Goal: Transaction & Acquisition: Purchase product/service

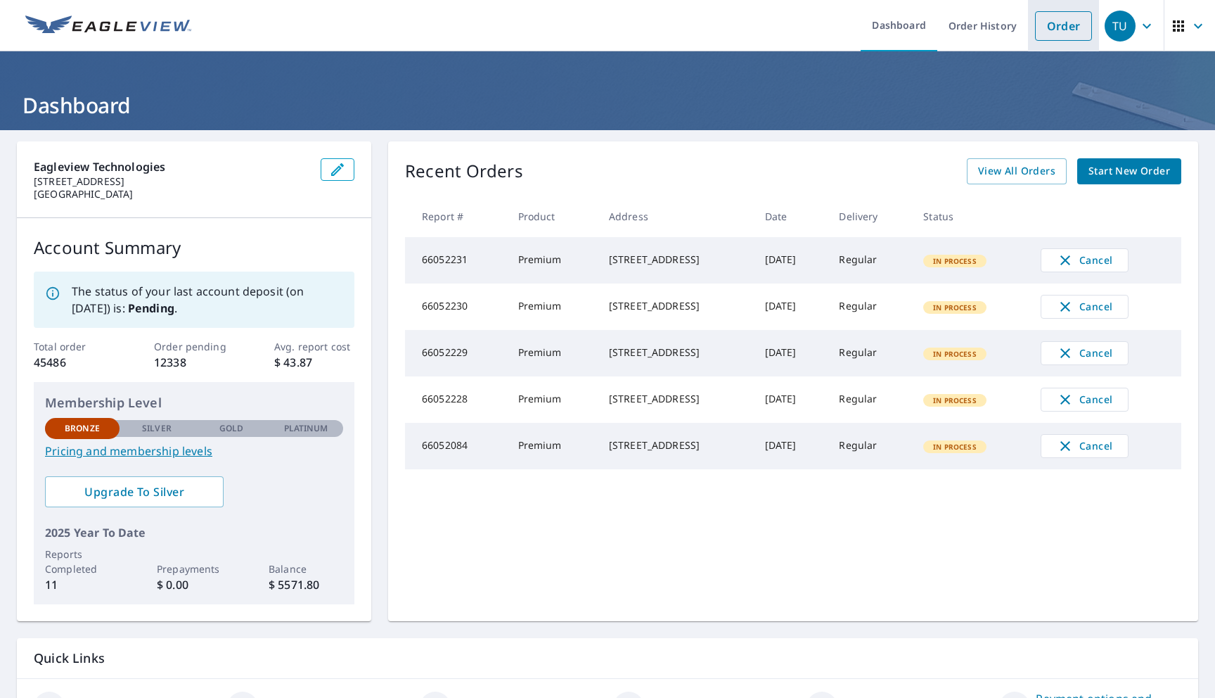
click at [1058, 20] on link "Order" at bounding box center [1063, 26] width 57 height 30
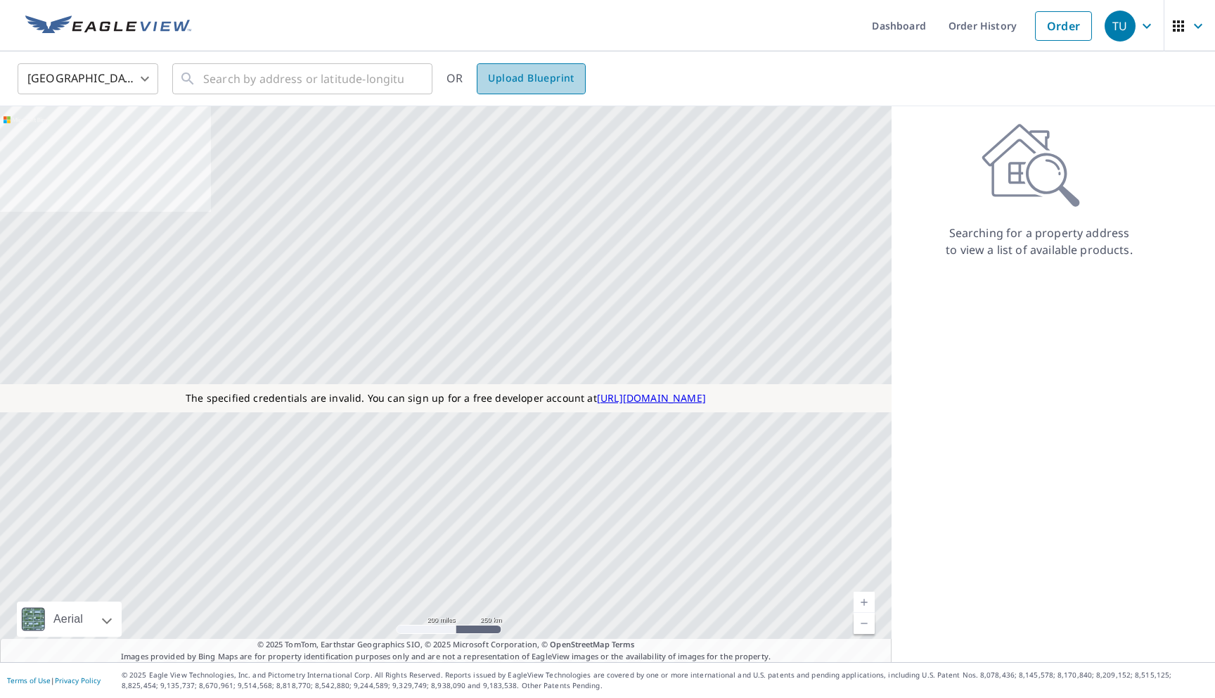
click at [542, 87] on link "Upload Blueprint" at bounding box center [531, 78] width 108 height 31
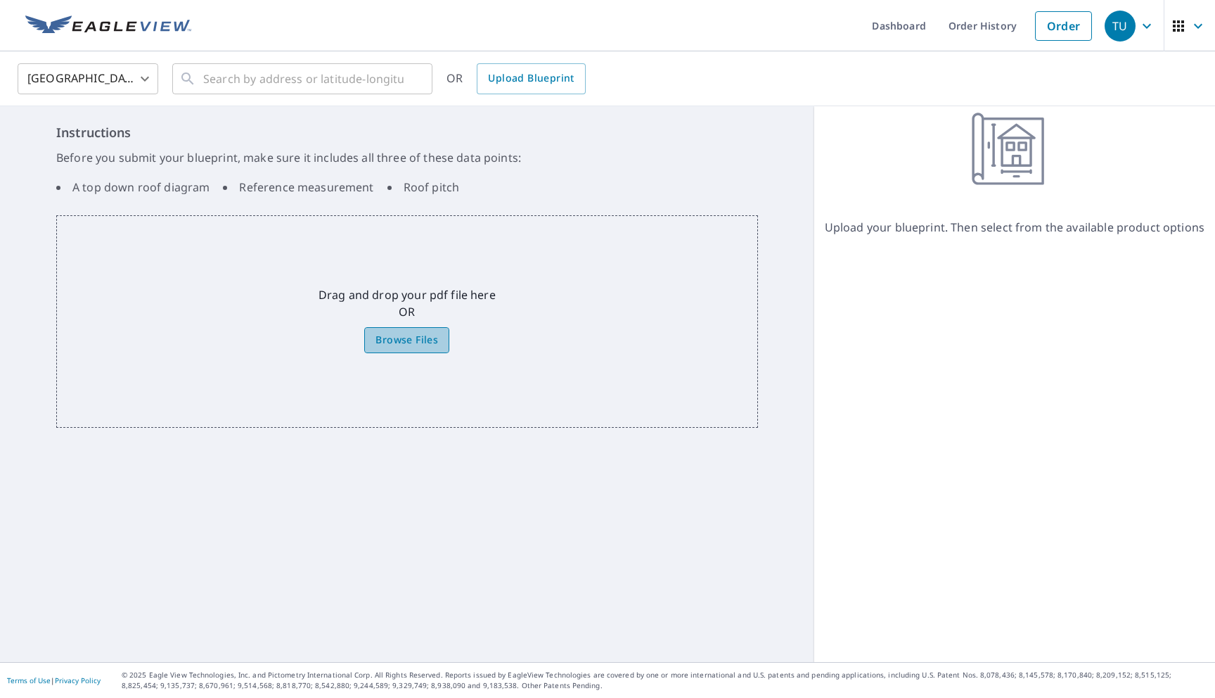
click at [390, 338] on span "Browse Files" at bounding box center [407, 340] width 63 height 18
click at [0, 0] on input "Browse Files" at bounding box center [0, 0] width 0 height 0
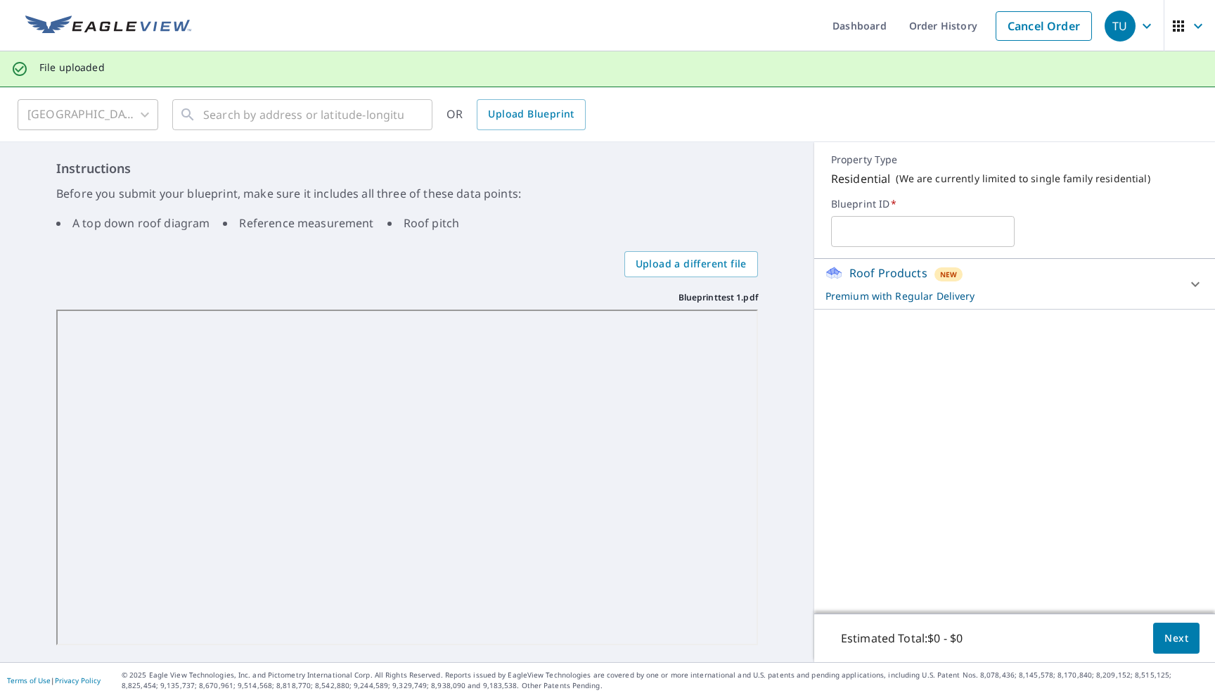
click at [887, 231] on input "text" at bounding box center [923, 231] width 184 height 39
type input "23223232"
click at [883, 296] on p "Premium with Regular Delivery" at bounding box center [1002, 295] width 353 height 15
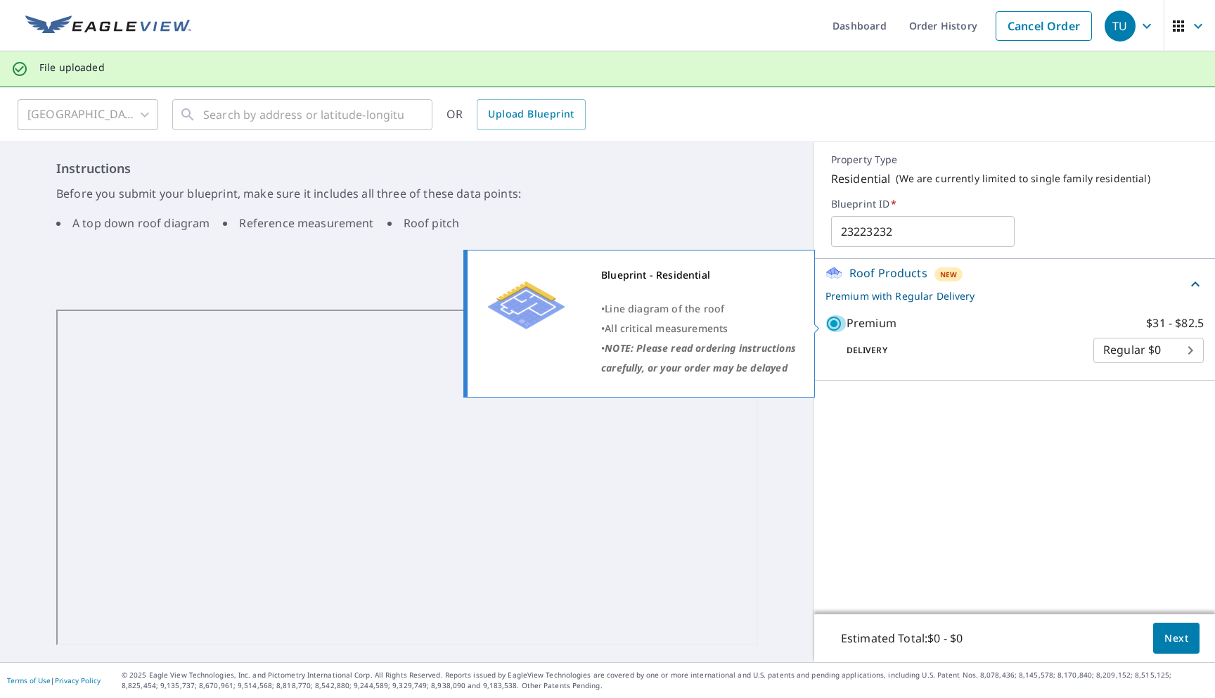
click at [835, 324] on input "Premium $31 - $82.5" at bounding box center [836, 323] width 21 height 17
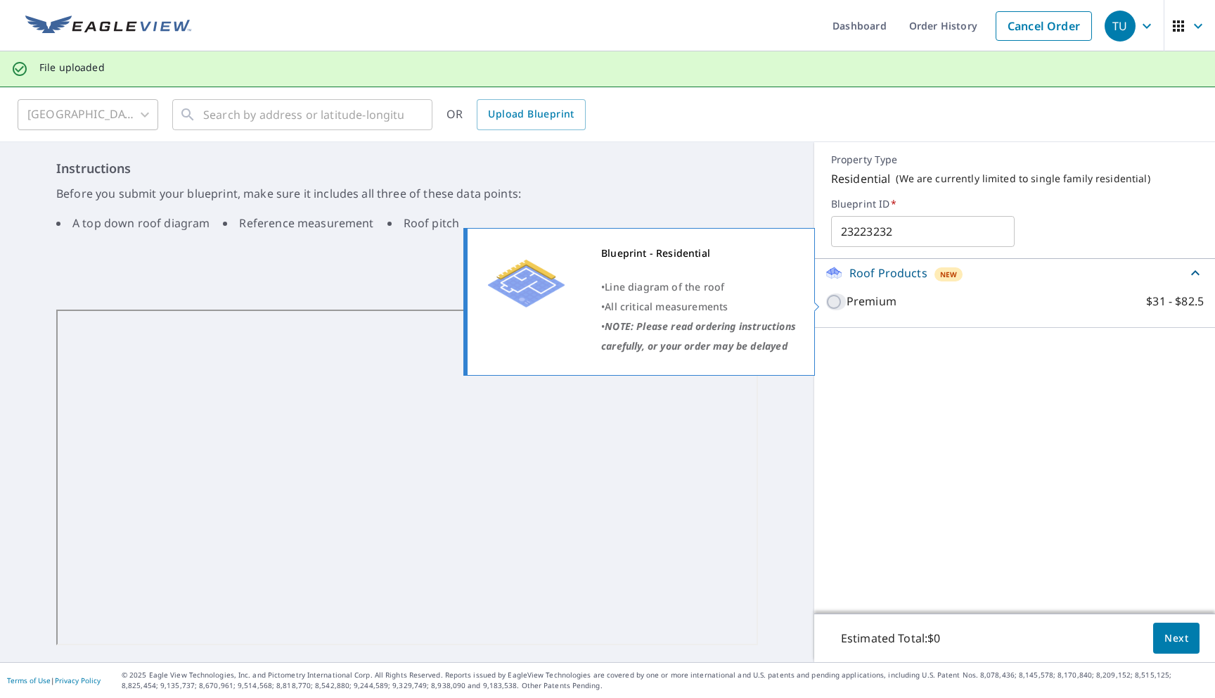
click at [834, 302] on input "Premium $31 - $82.5" at bounding box center [836, 301] width 21 height 17
checkbox input "true"
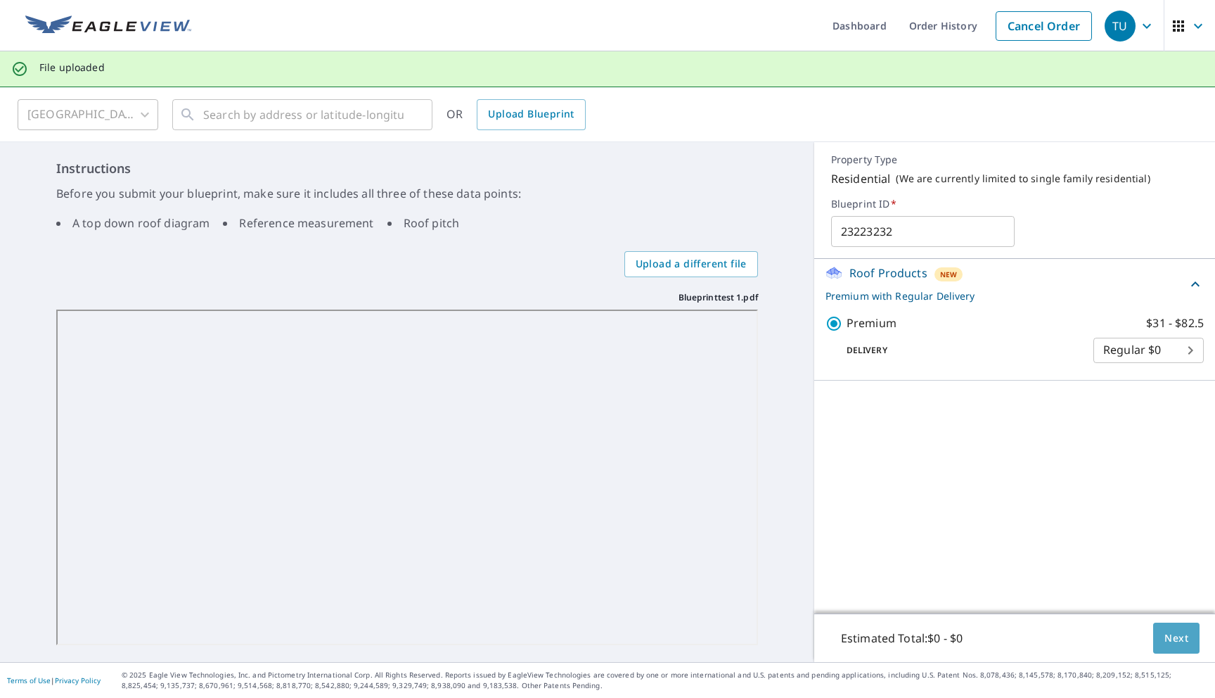
click at [1187, 647] on button "Next" at bounding box center [1176, 638] width 46 height 32
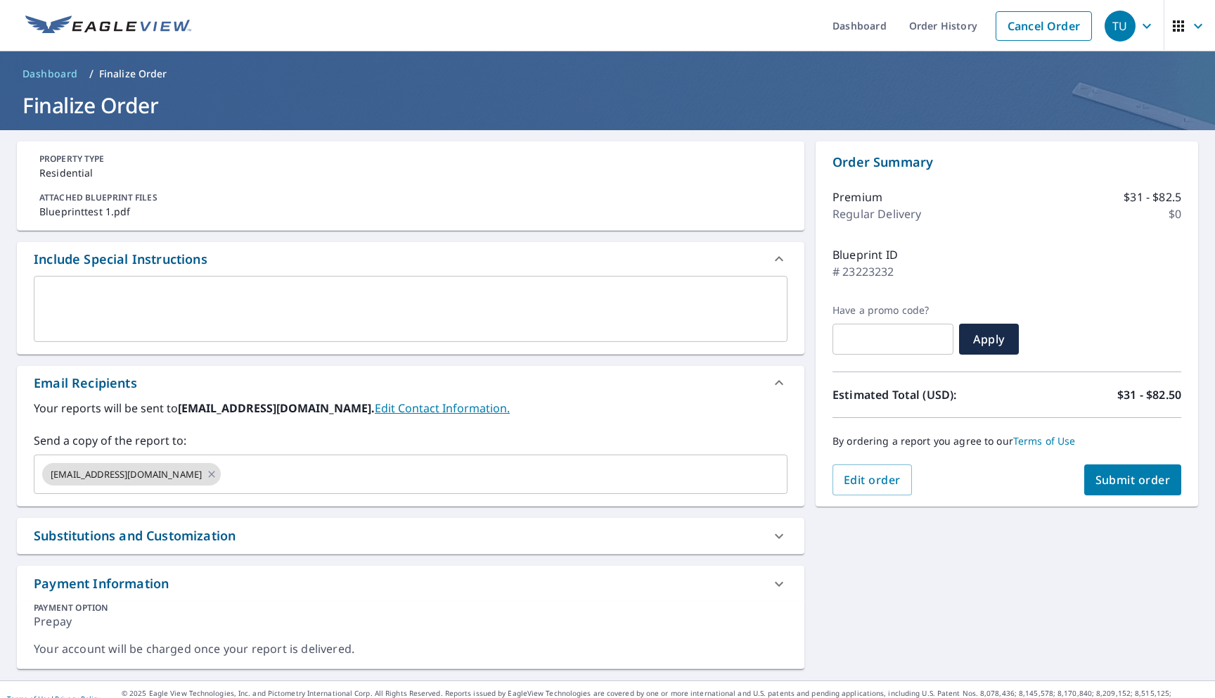
scroll to position [12, 0]
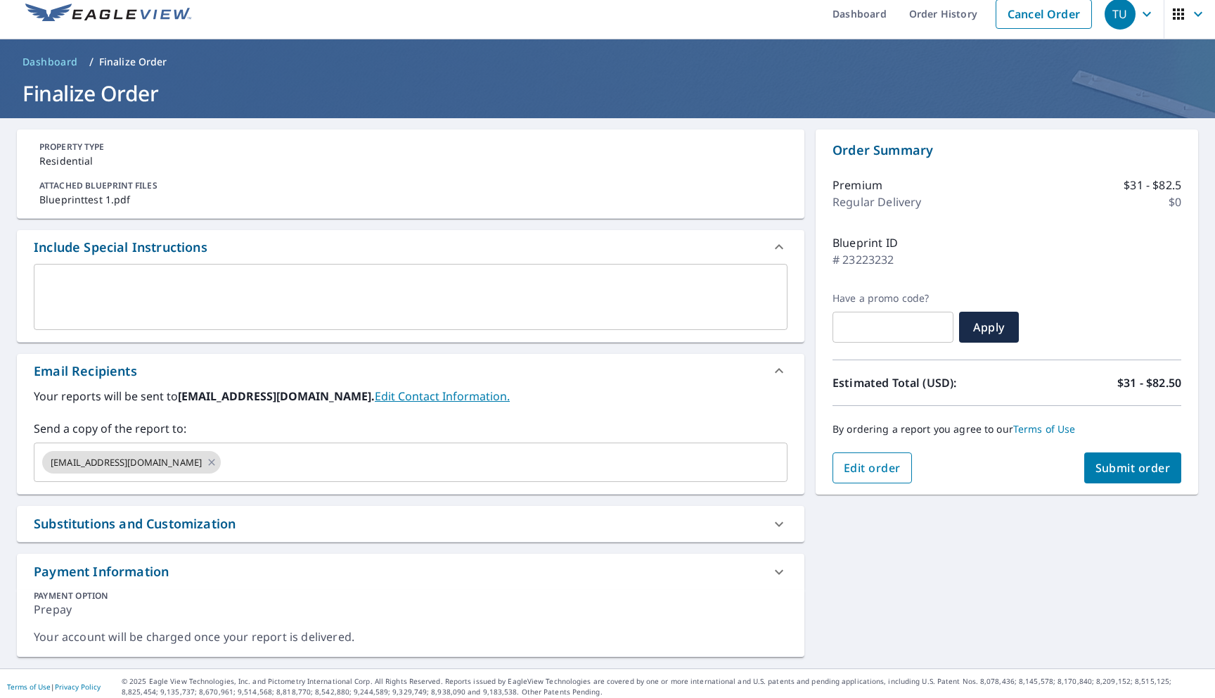
click at [880, 466] on span "Edit order" at bounding box center [872, 467] width 57 height 15
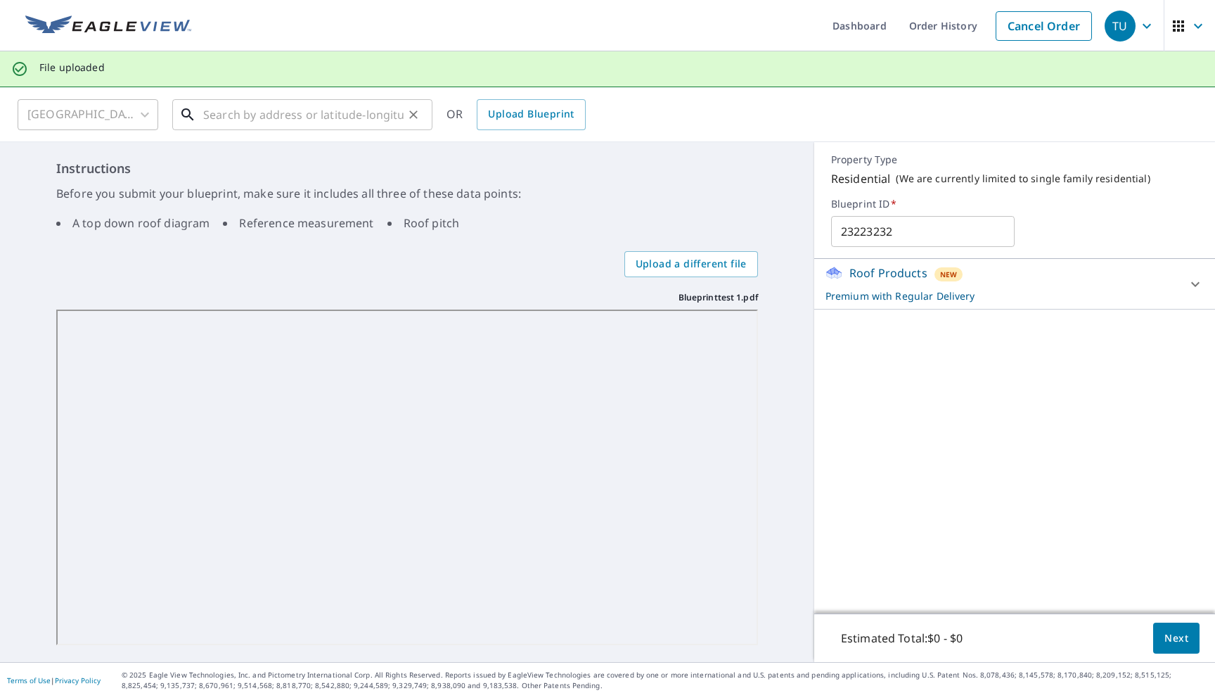
click at [381, 124] on div "United States US ​ ​ OR Upload Blueprint Instructions Before you submit your bl…" at bounding box center [607, 374] width 1215 height 575
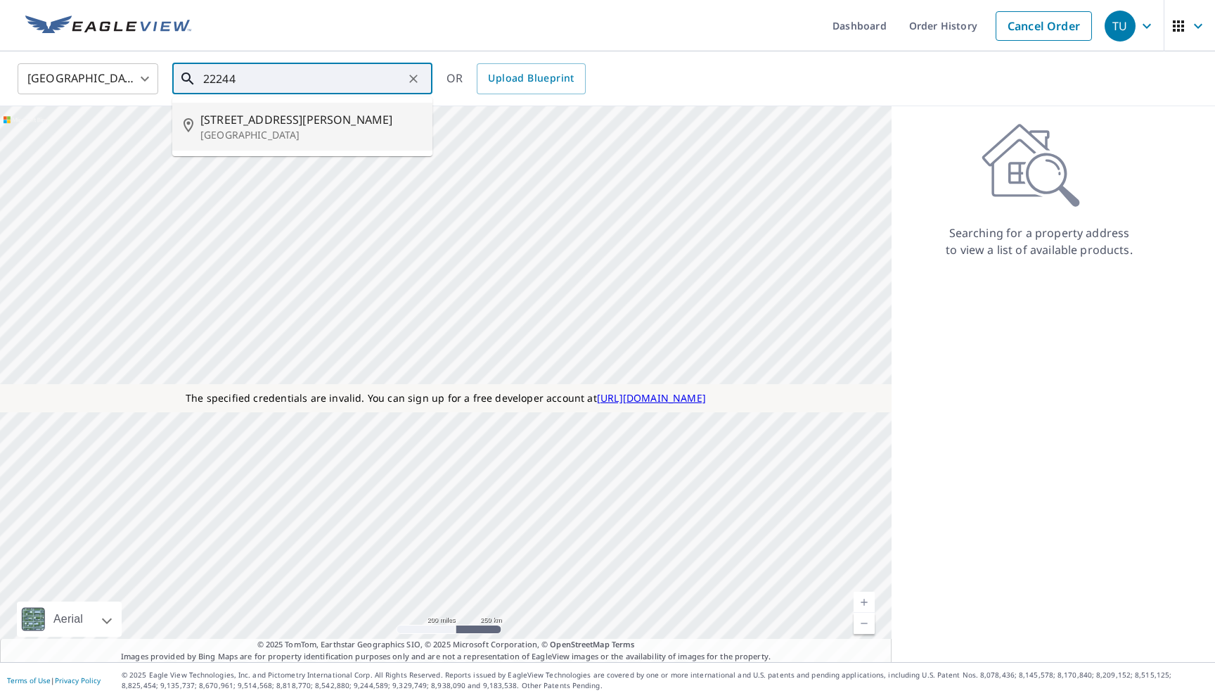
click at [255, 125] on span "[STREET_ADDRESS][PERSON_NAME]" at bounding box center [310, 119] width 221 height 17
type input "[STREET_ADDRESS][PERSON_NAME]"
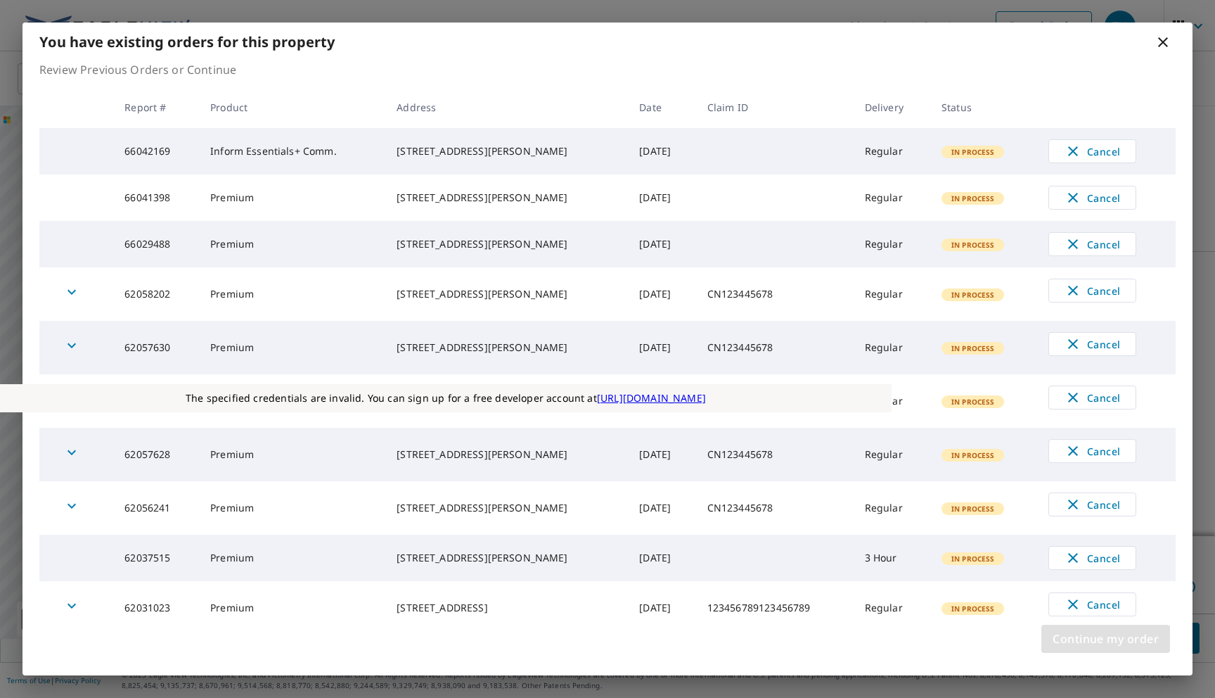
click at [1055, 634] on span "Continue my order" at bounding box center [1106, 639] width 106 height 20
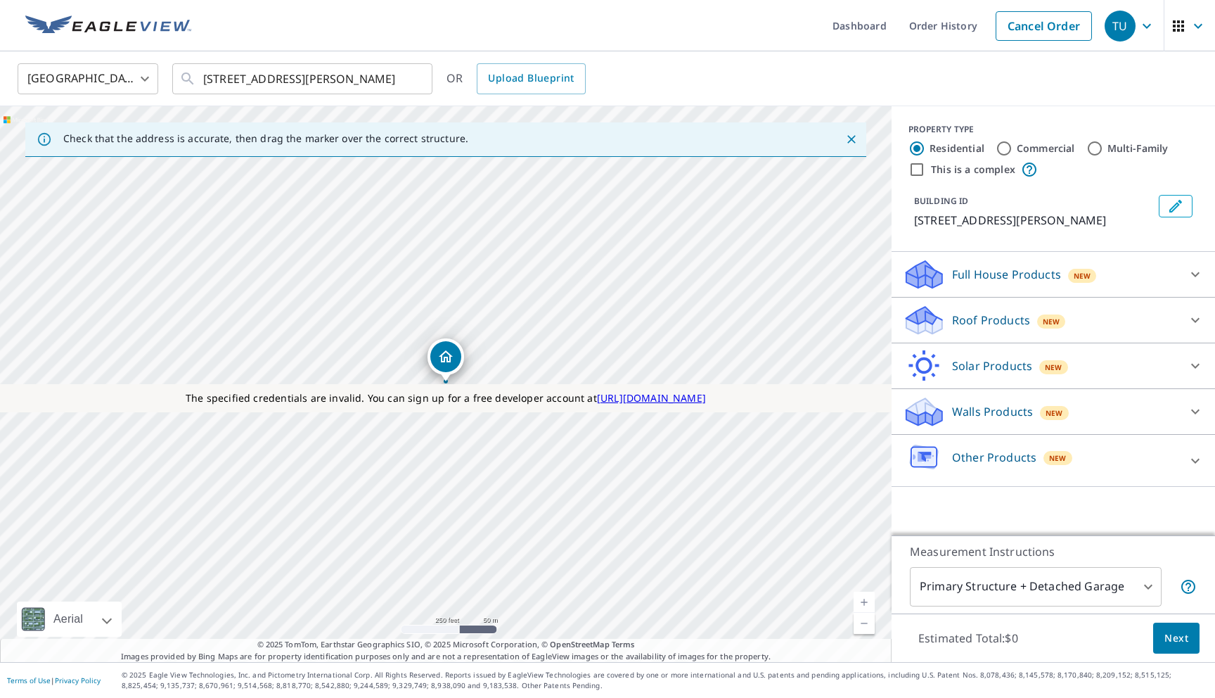
click at [970, 328] on p "Roof Products" at bounding box center [991, 320] width 78 height 17
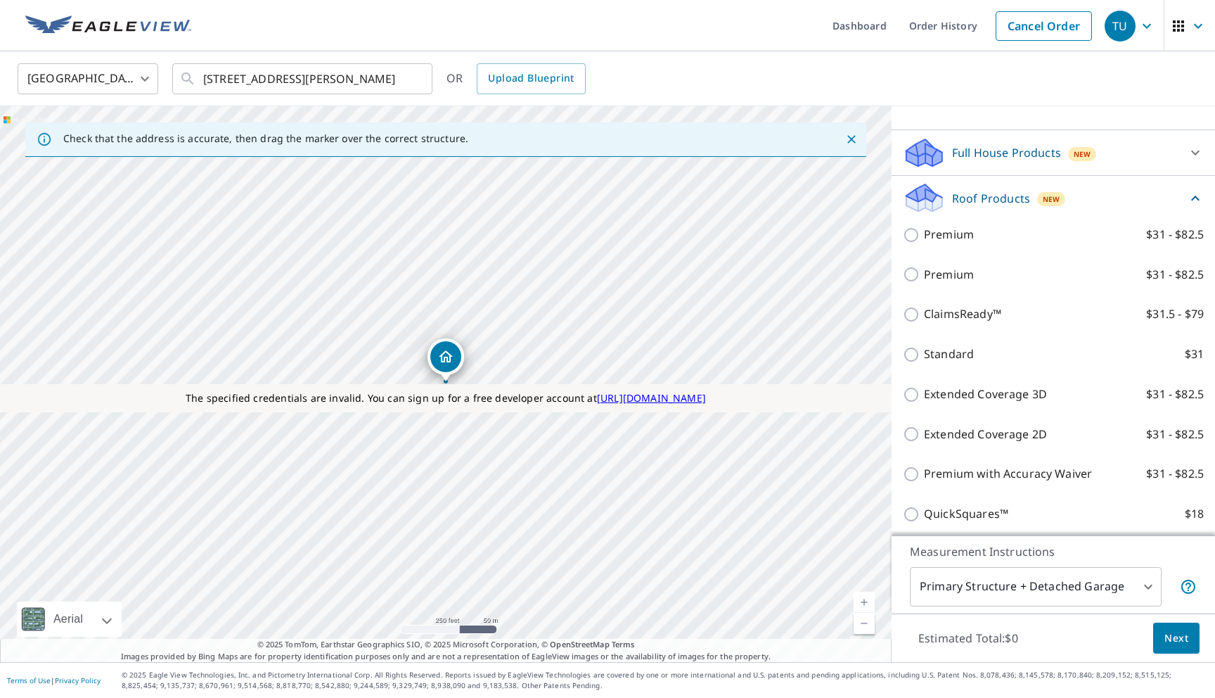
scroll to position [133, 0]
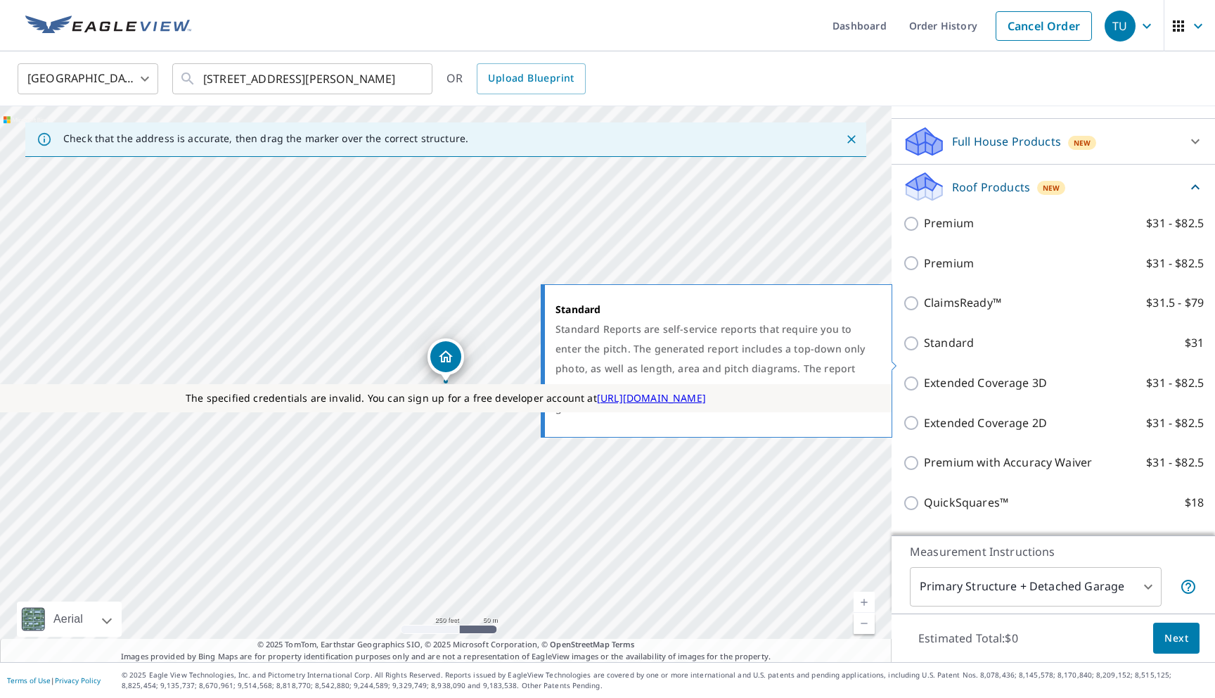
click at [913, 352] on input "Standard $31" at bounding box center [913, 343] width 21 height 17
checkbox input "true"
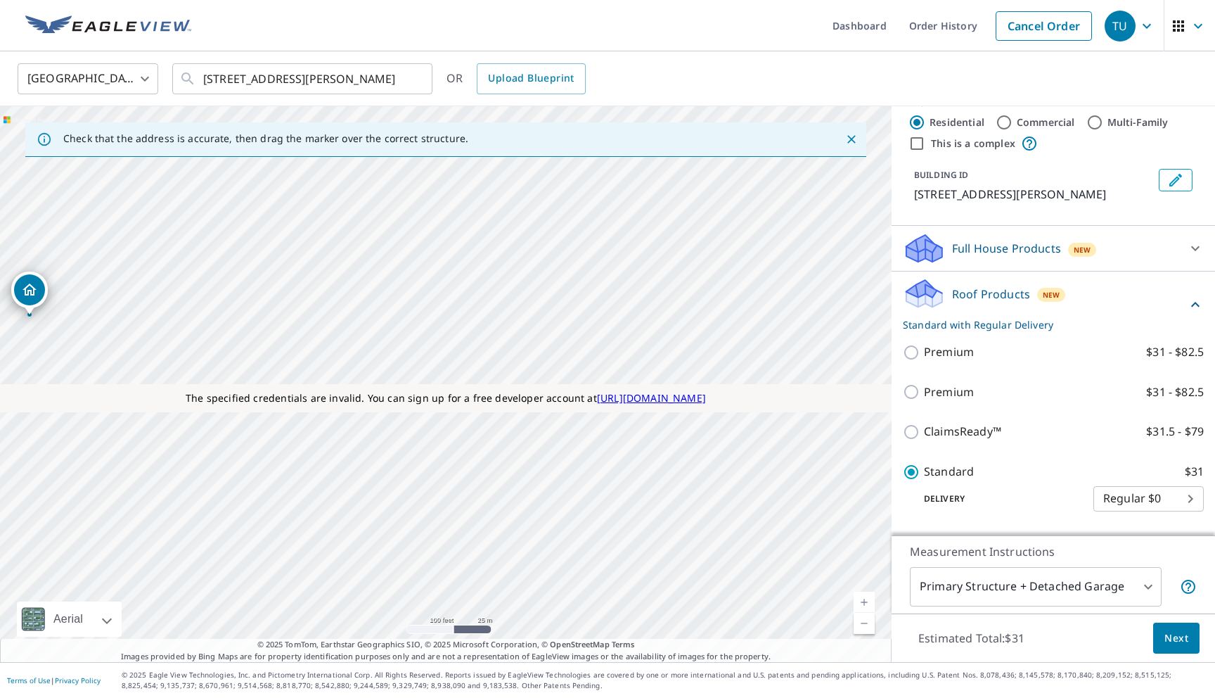
scroll to position [0, 0]
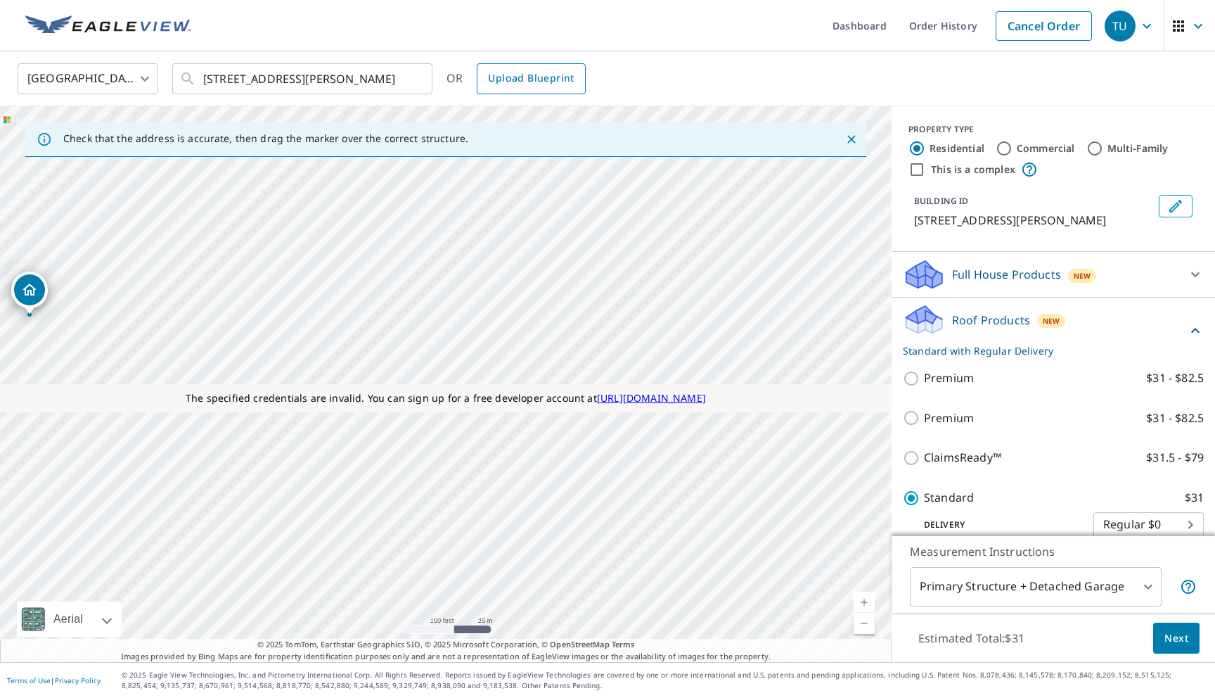
click at [538, 84] on span "Upload Blueprint" at bounding box center [531, 79] width 86 height 18
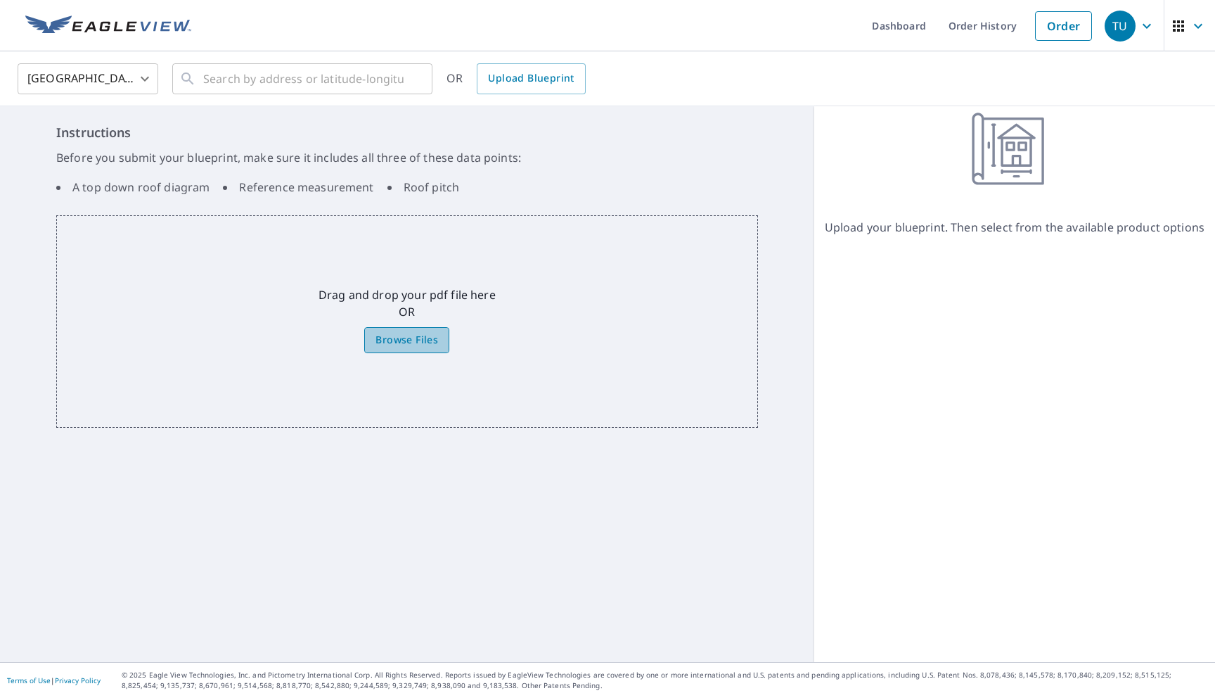
click at [400, 332] on span "Browse Files" at bounding box center [407, 340] width 63 height 18
click at [0, 0] on input "Browse Files" at bounding box center [0, 0] width 0 height 0
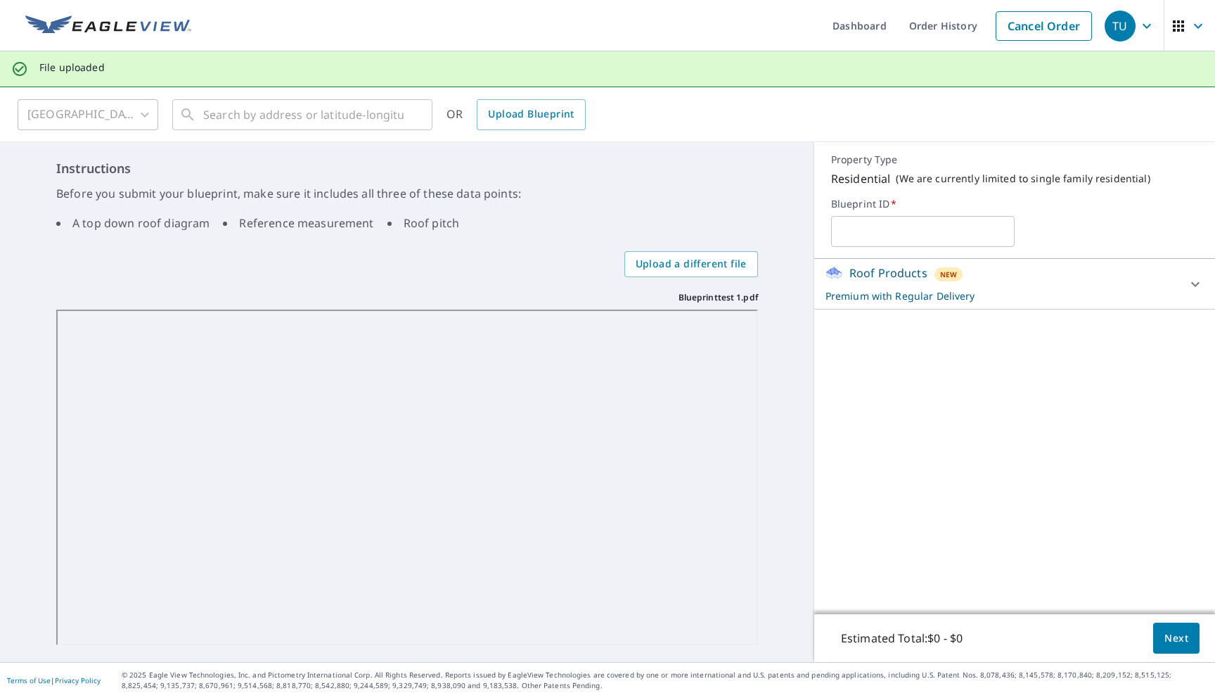
click at [867, 233] on input "text" at bounding box center [923, 231] width 184 height 39
type input "1234"
click at [1007, 301] on p "Premium with Regular Delivery" at bounding box center [1002, 295] width 353 height 15
click at [937, 280] on div "New" at bounding box center [949, 274] width 29 height 14
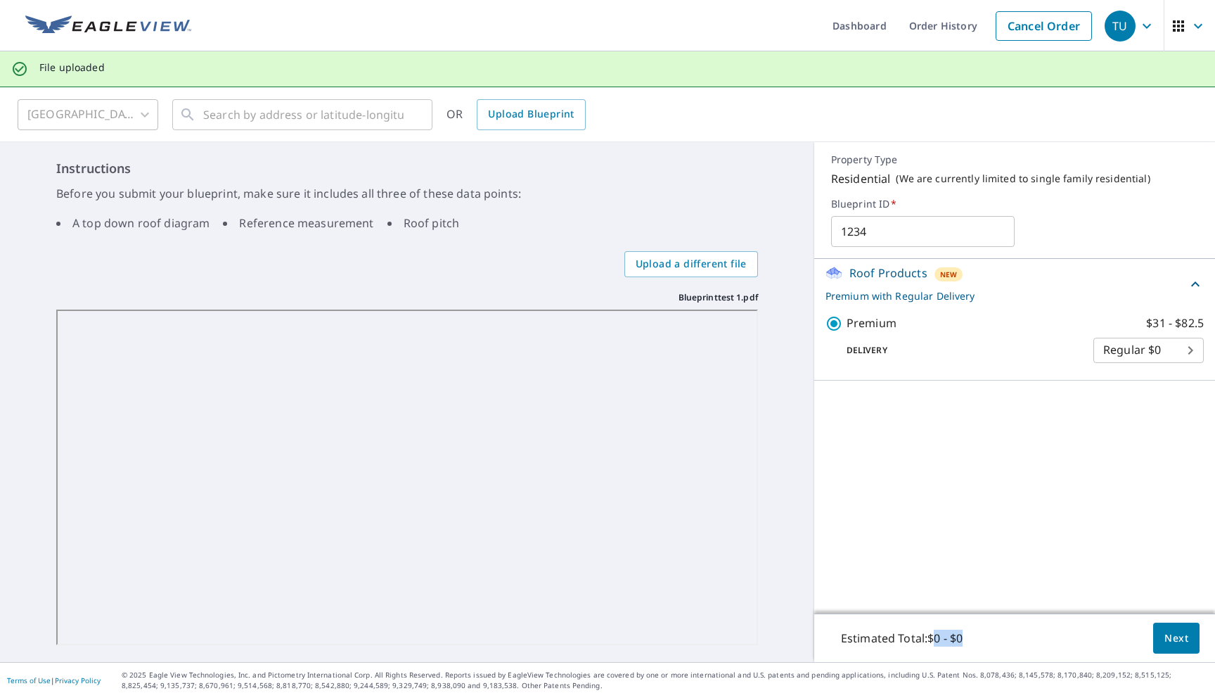
drag, startPoint x: 934, startPoint y: 641, endPoint x: 980, endPoint y: 641, distance: 45.7
click at [980, 641] on div "Estimated Total: $0 - $0 Next" at bounding box center [1014, 637] width 401 height 49
click at [1098, 341] on body "TU TU Dashboard Order History Cancel Order TU File uploaded [GEOGRAPHIC_DATA] […" at bounding box center [607, 349] width 1215 height 698
click at [948, 30] on div at bounding box center [607, 349] width 1215 height 698
click at [948, 30] on link "Order History" at bounding box center [943, 25] width 91 height 51
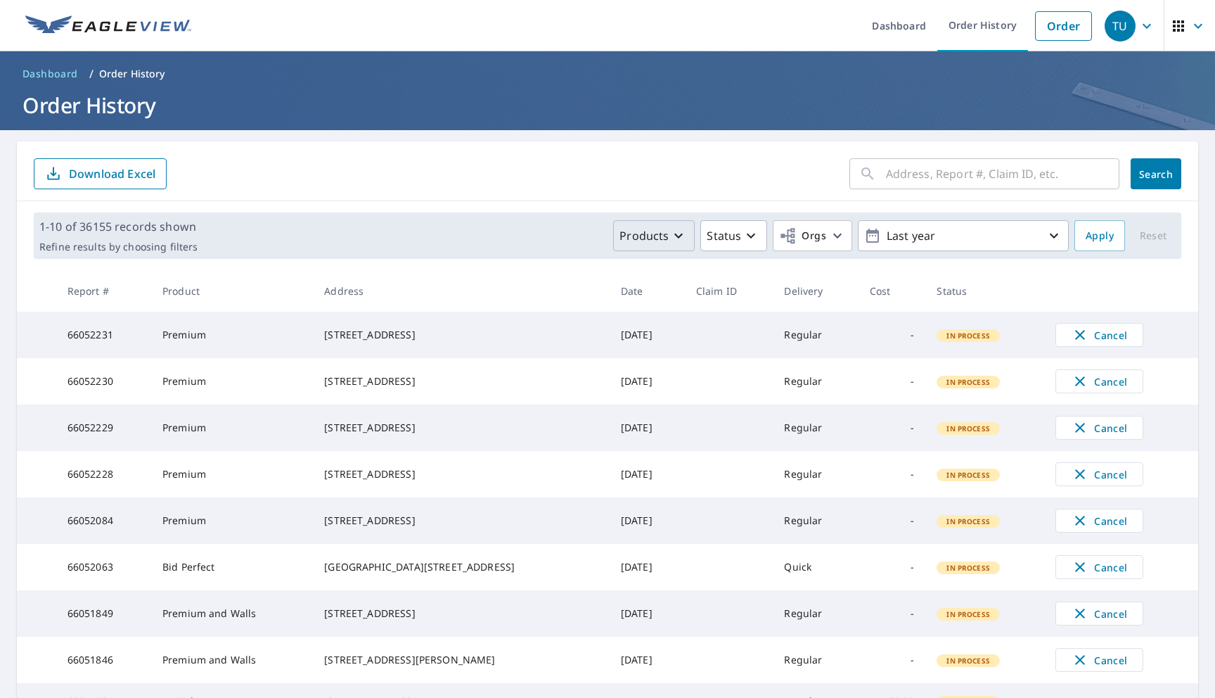
click at [635, 243] on p "Products" at bounding box center [644, 235] width 49 height 17
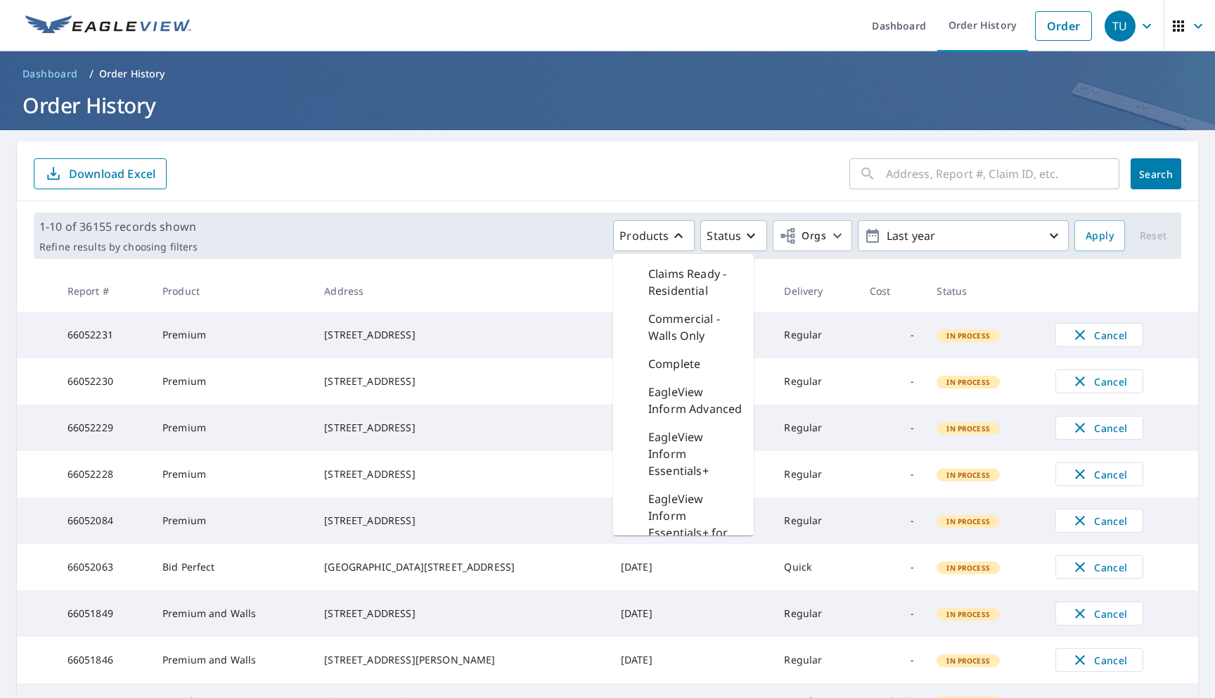
scroll to position [283, 0]
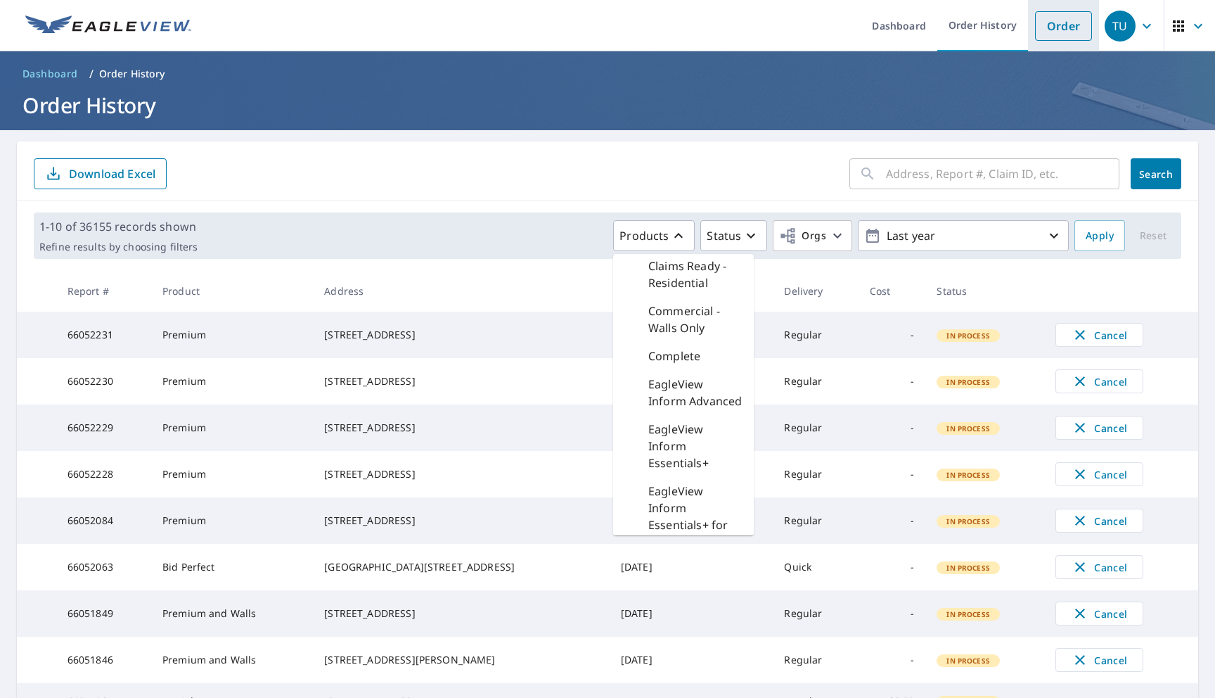
click at [1046, 33] on link "Order" at bounding box center [1063, 26] width 57 height 30
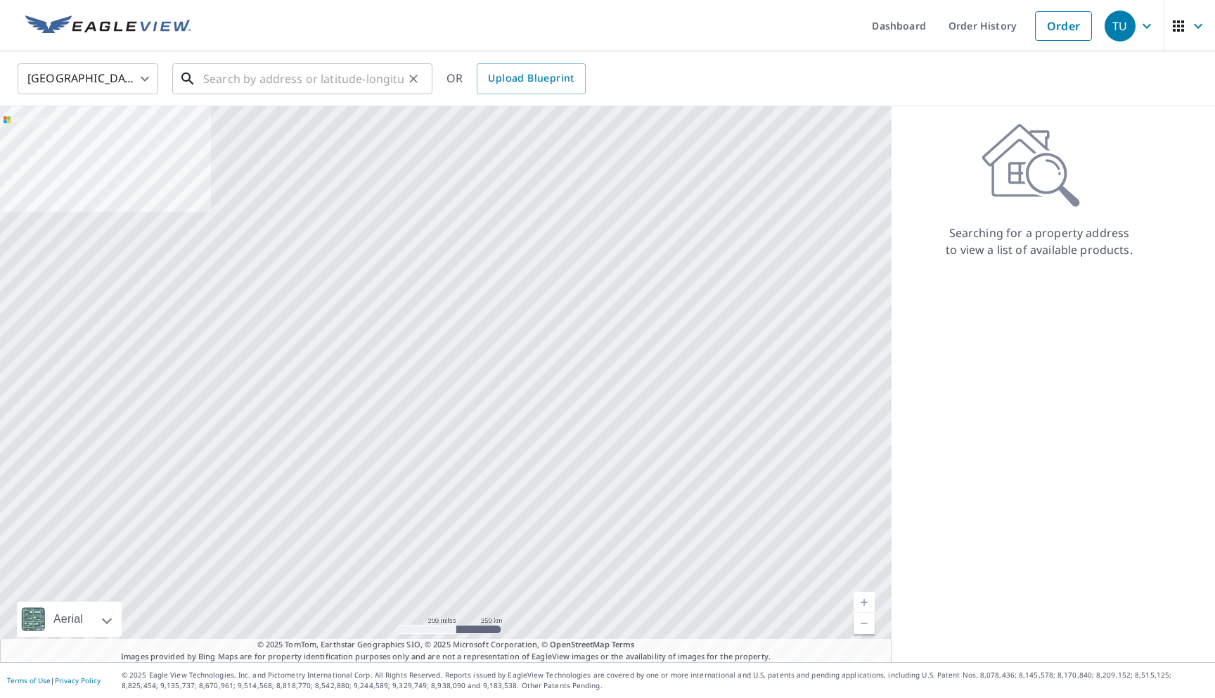
click at [352, 84] on input "text" at bounding box center [303, 78] width 200 height 39
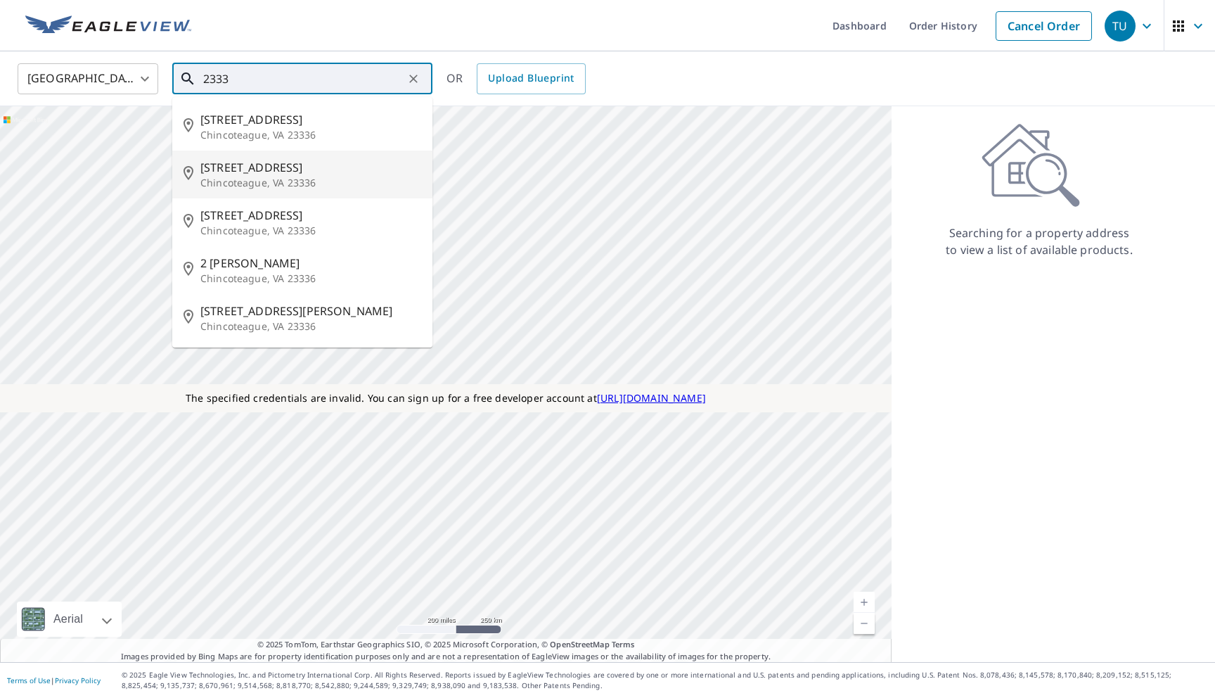
click at [265, 166] on span "[STREET_ADDRESS]" at bounding box center [310, 167] width 221 height 17
type input "[STREET_ADDRESS]"
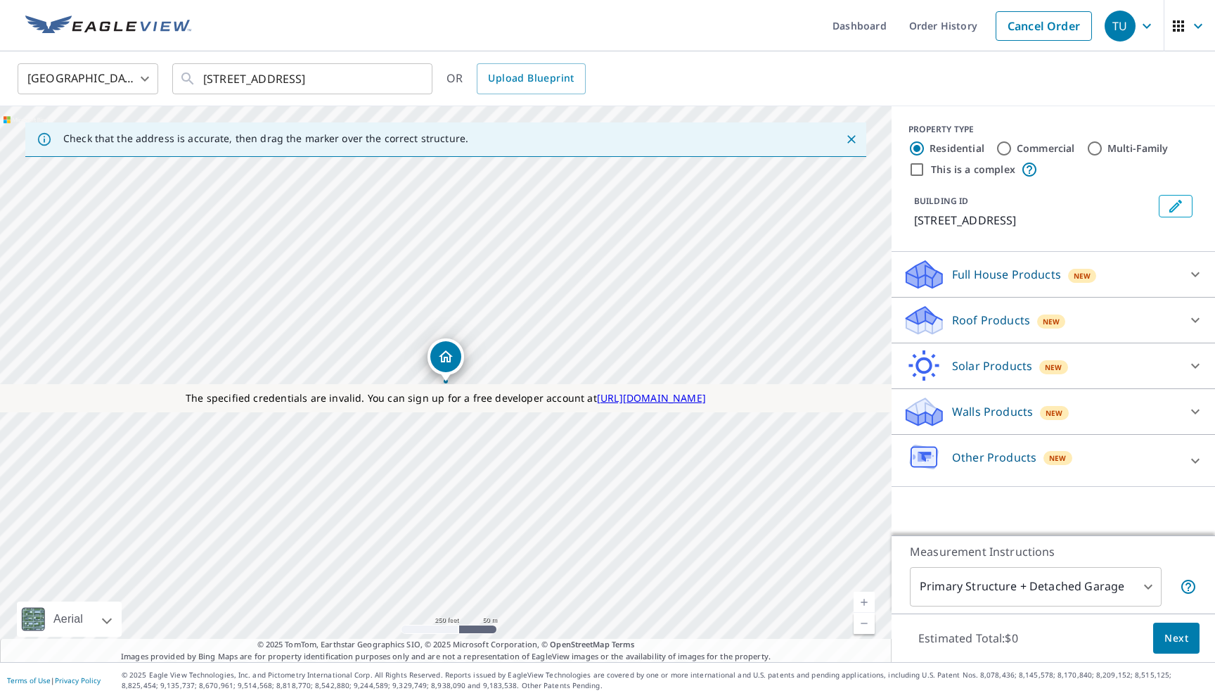
click at [967, 321] on p "Roof Products" at bounding box center [991, 320] width 78 height 17
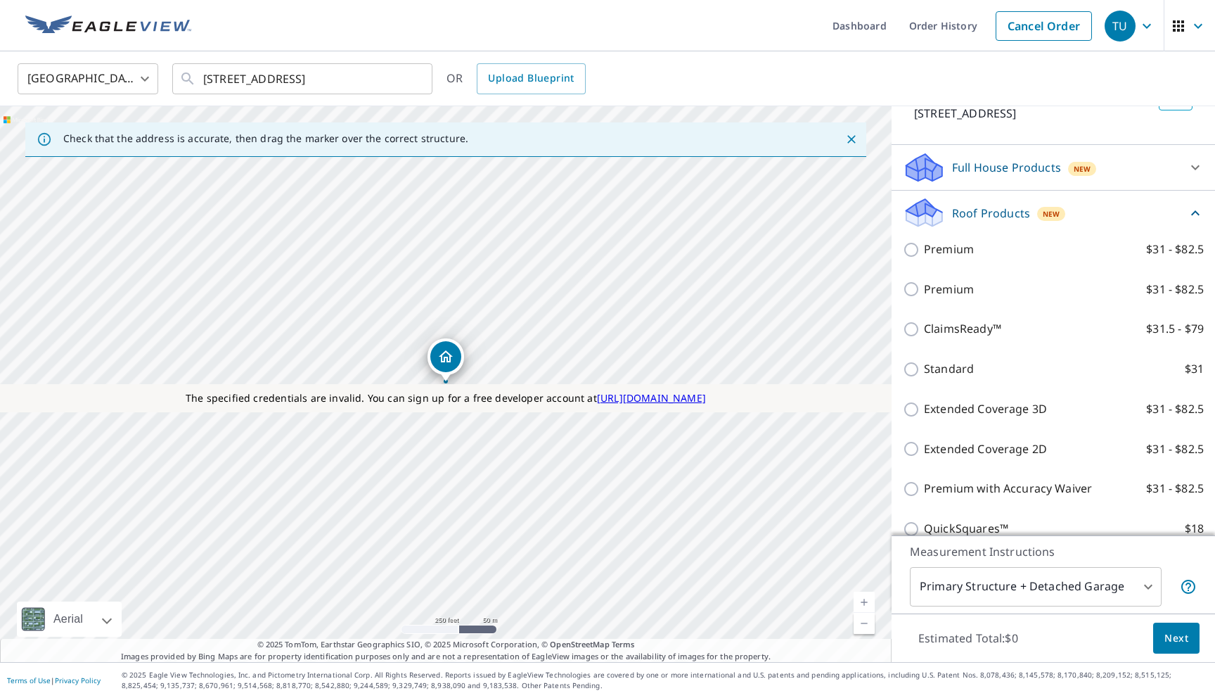
scroll to position [108, 0]
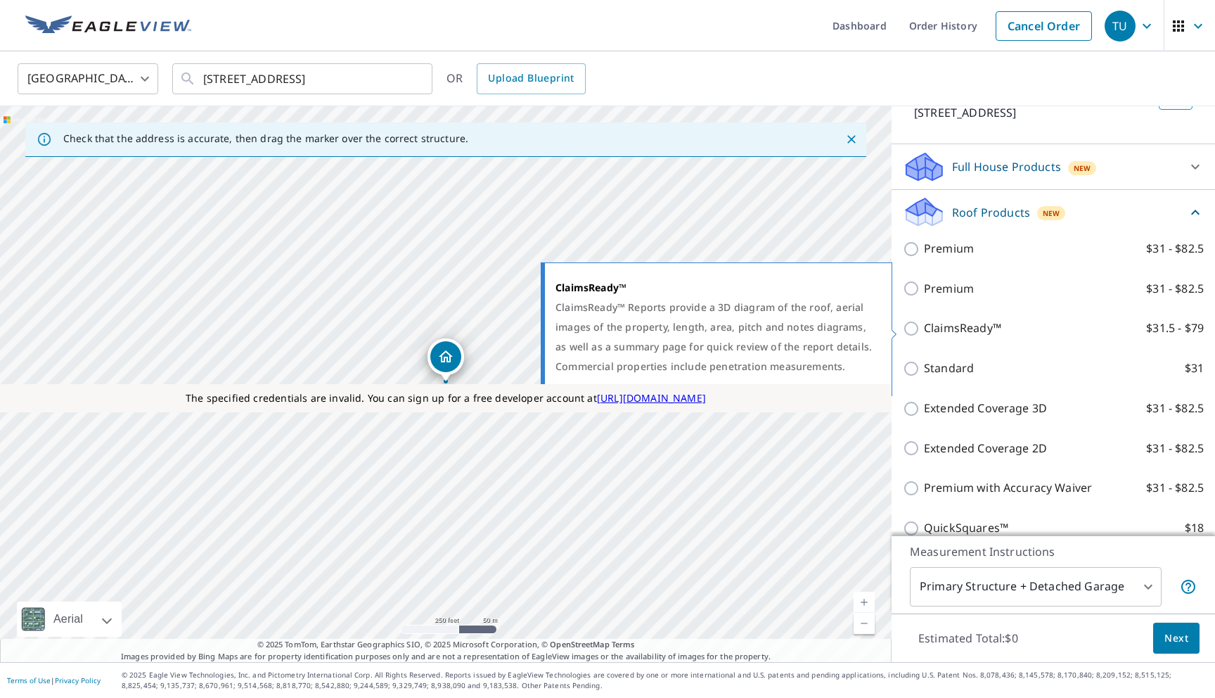
click at [954, 332] on p "ClaimsReady™" at bounding box center [962, 328] width 77 height 18
click at [924, 332] on input "ClaimsReady™ $31.5 - $79" at bounding box center [913, 328] width 21 height 17
checkbox input "true"
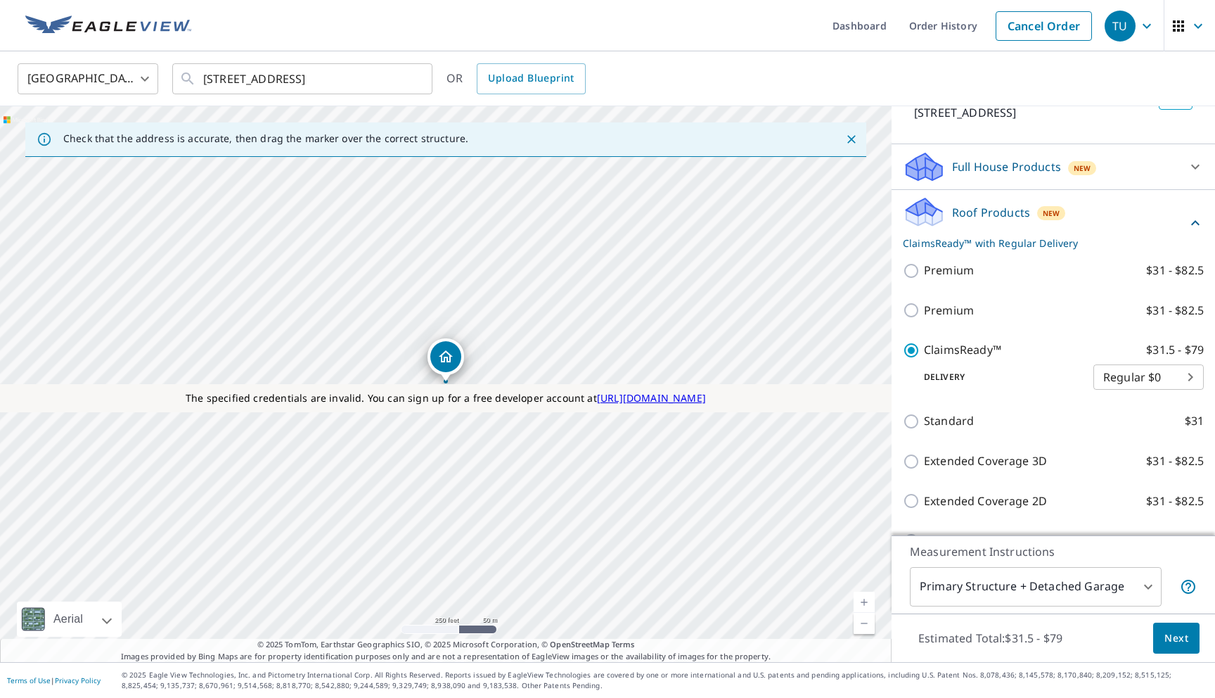
click at [1170, 632] on span "Next" at bounding box center [1177, 638] width 24 height 18
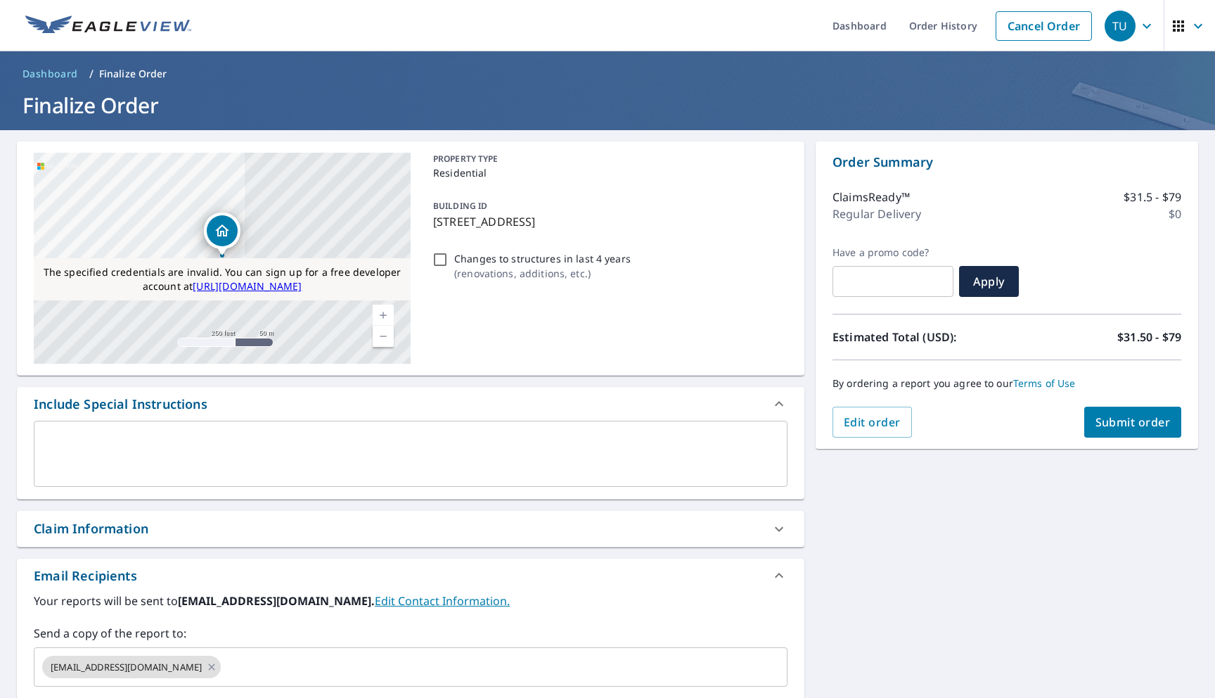
click at [548, 464] on textarea at bounding box center [411, 454] width 734 height 40
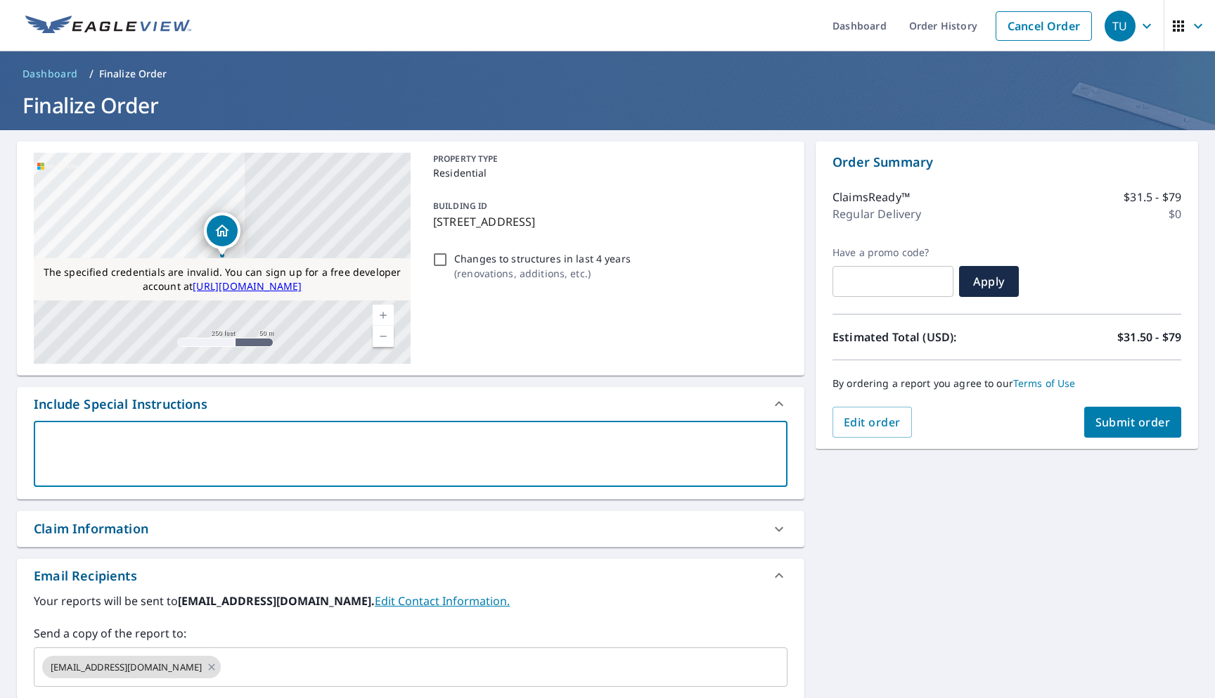
type textarea "s"
type textarea "x"
type textarea "sd"
type textarea "x"
type textarea "sdd"
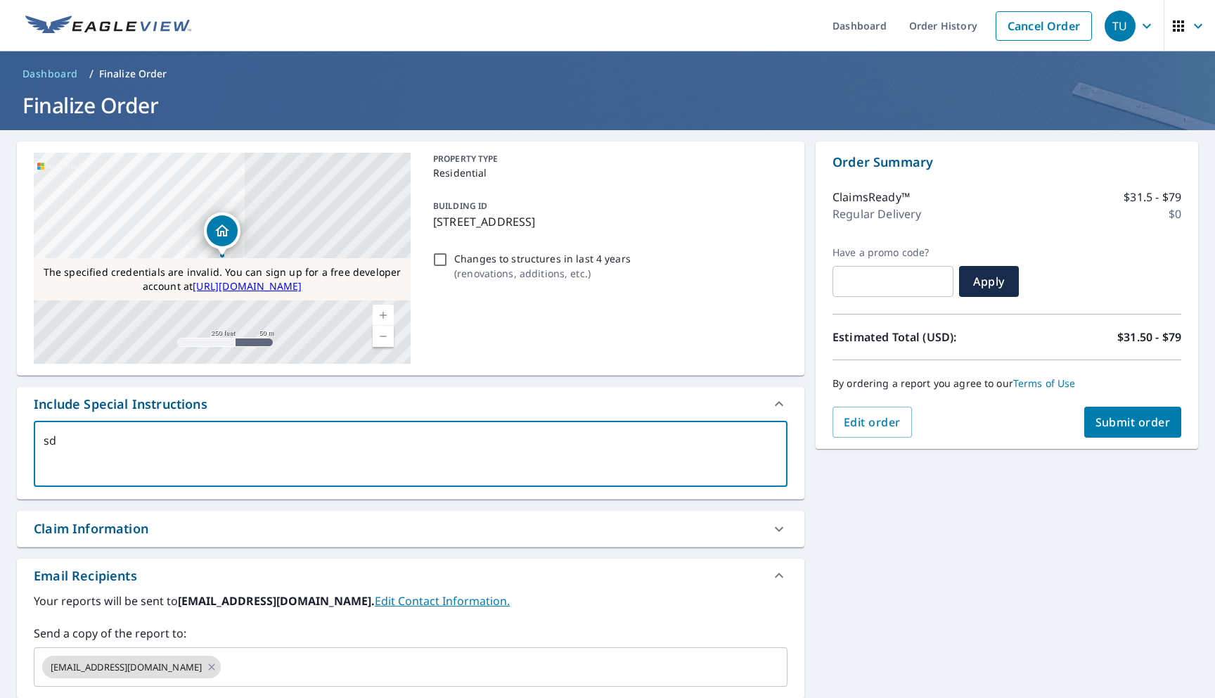
type textarea "x"
type textarea "sddsw"
type textarea "x"
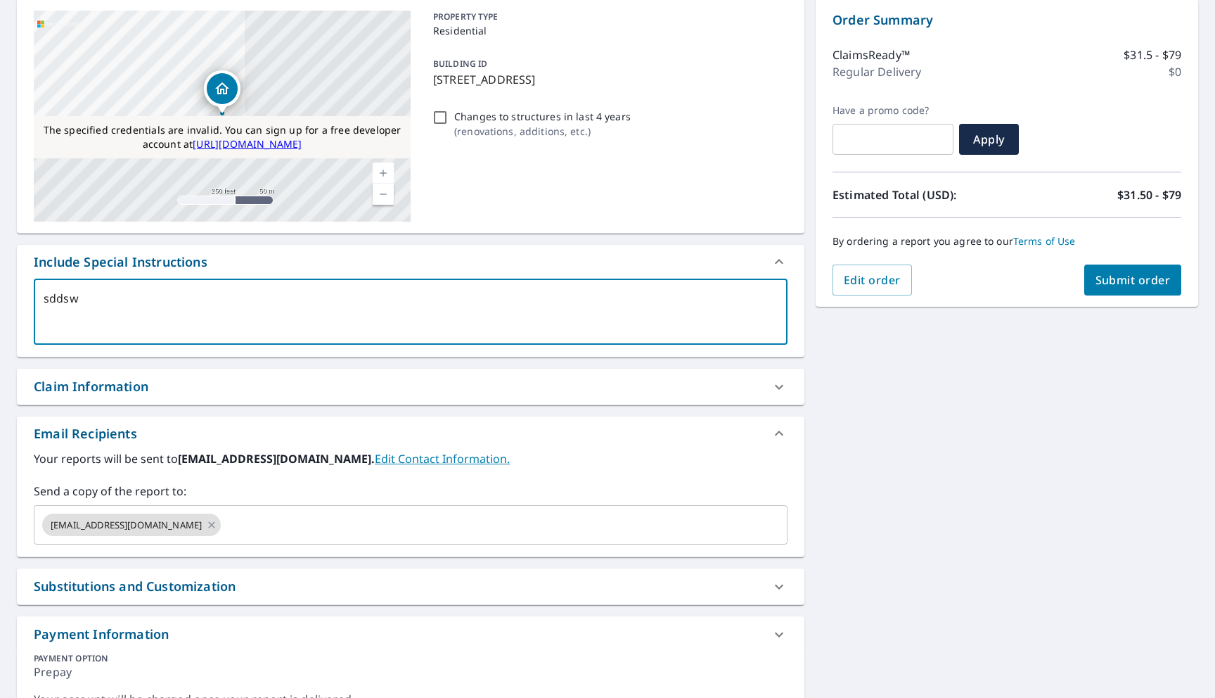
scroll to position [211, 0]
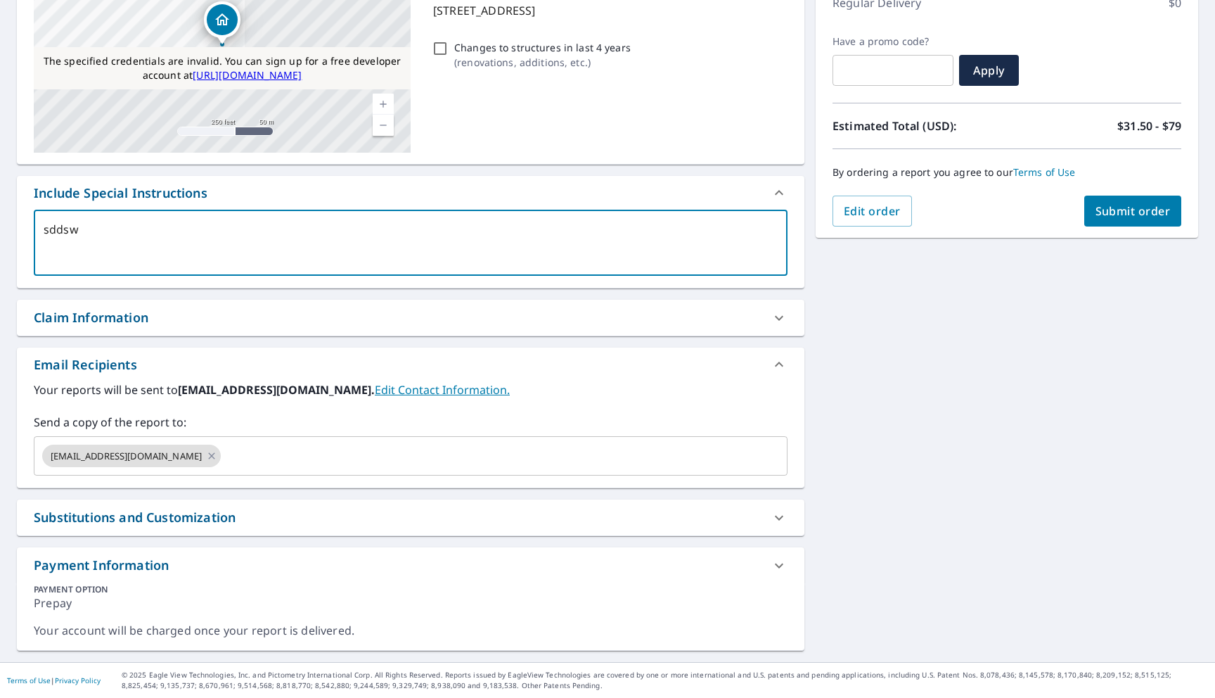
type textarea "sddsw"
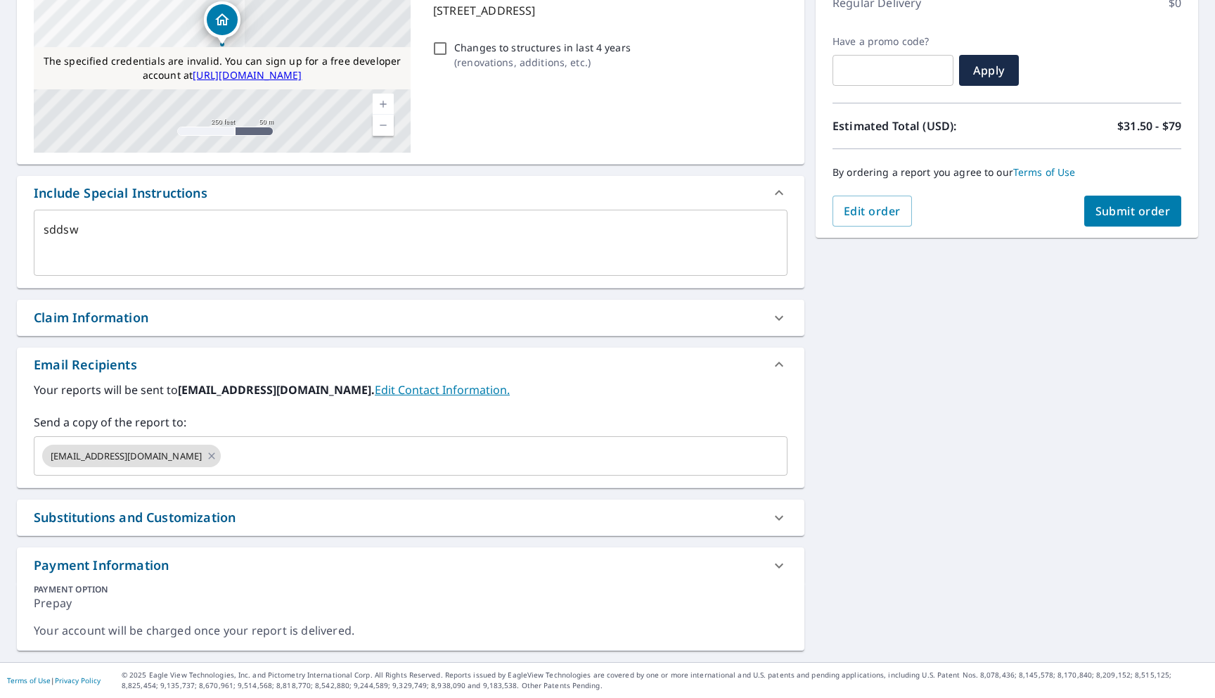
click at [121, 523] on div "Substitutions and Customization" at bounding box center [135, 517] width 202 height 19
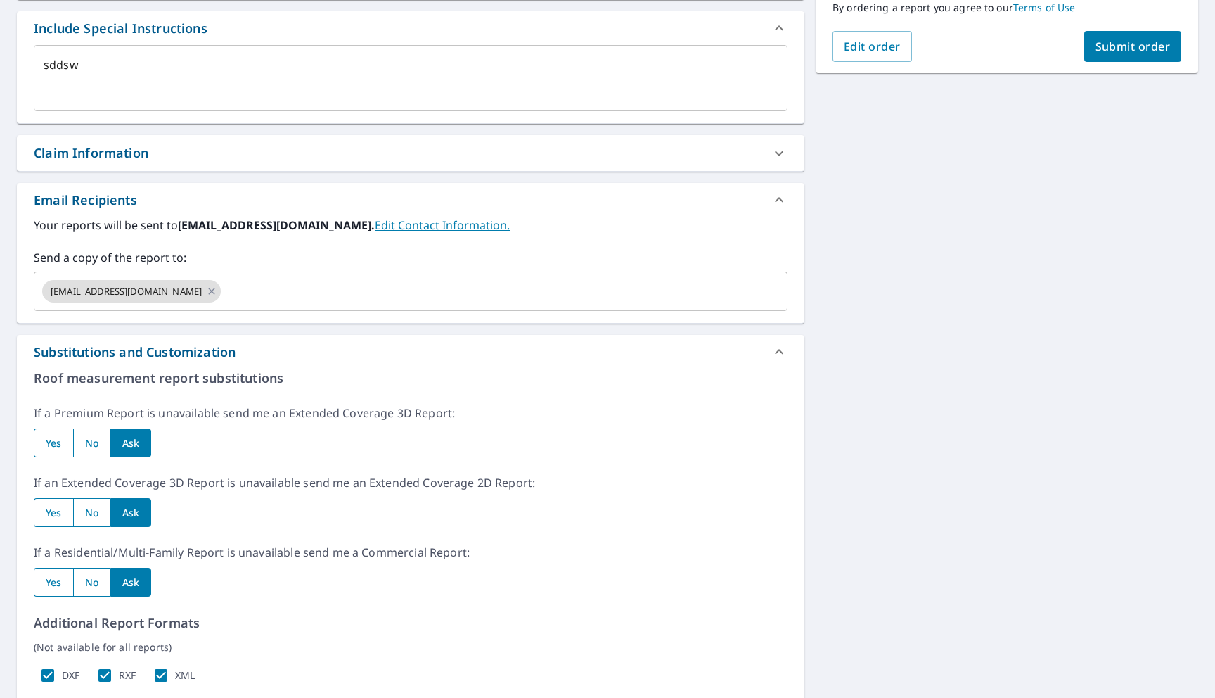
scroll to position [369, 0]
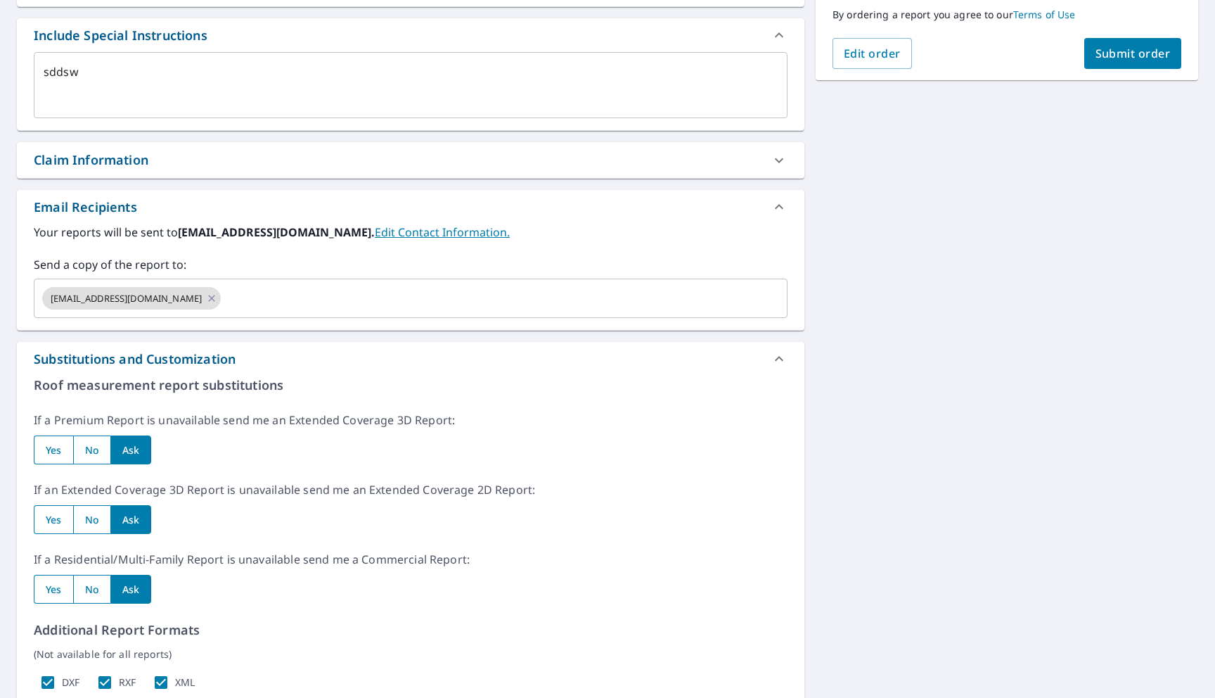
click at [146, 155] on div "Claim Information" at bounding box center [91, 159] width 115 height 19
type textarea "x"
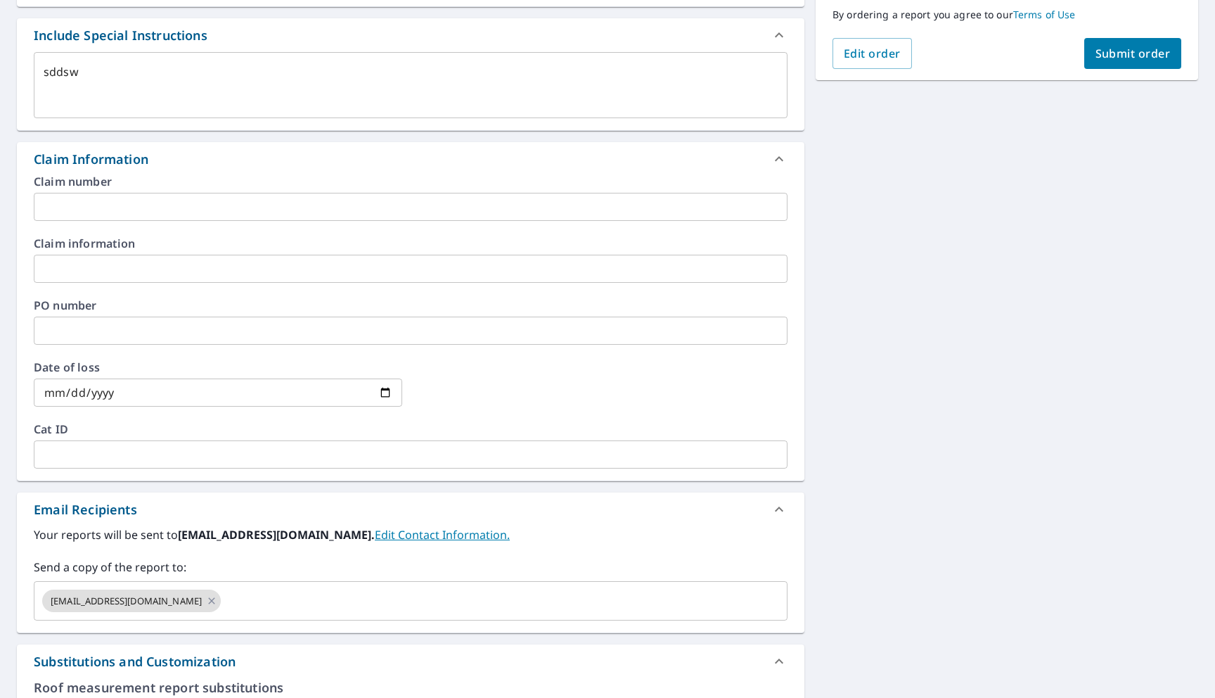
click at [122, 212] on input "text" at bounding box center [411, 207] width 754 height 28
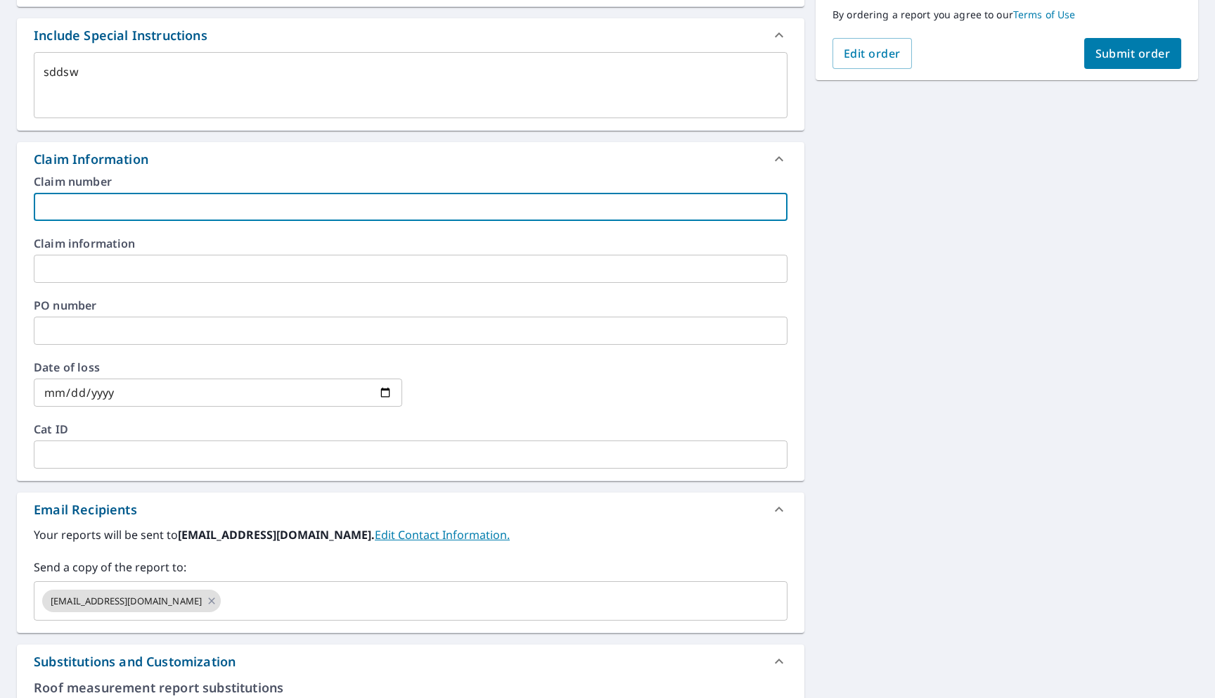
type input "1"
type textarea "x"
type input "12"
type textarea "x"
type input "1231"
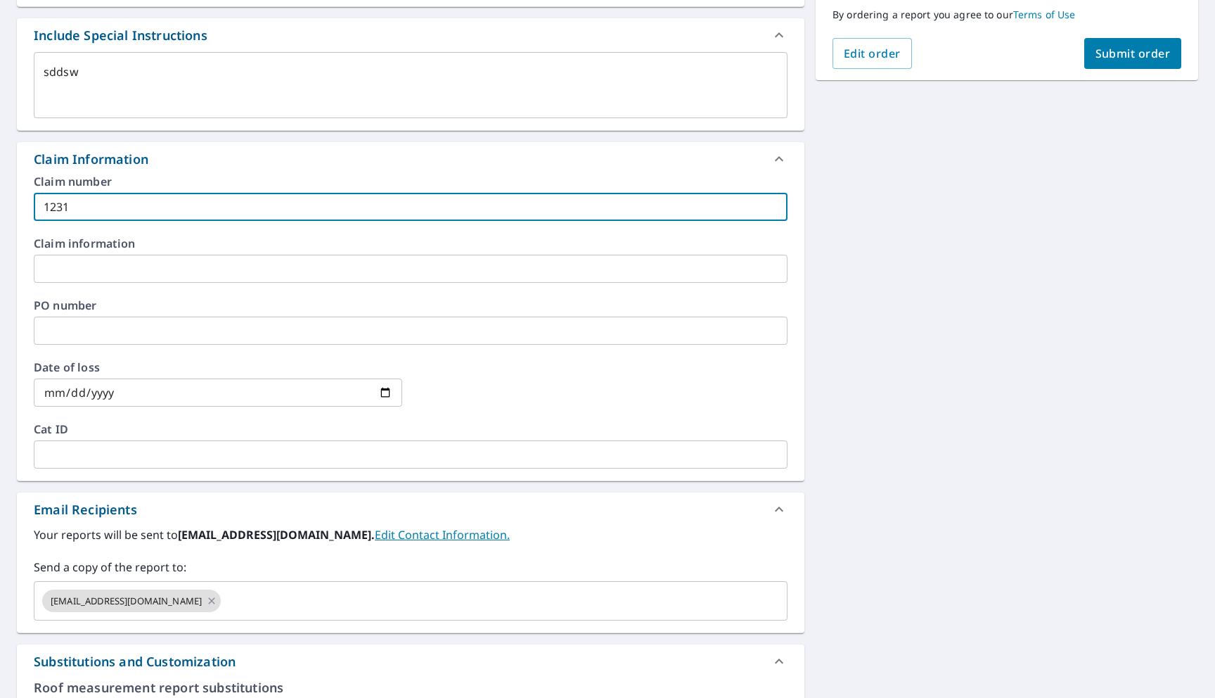
type textarea "x"
type input "12312"
type textarea "x"
type input "123121"
type textarea "x"
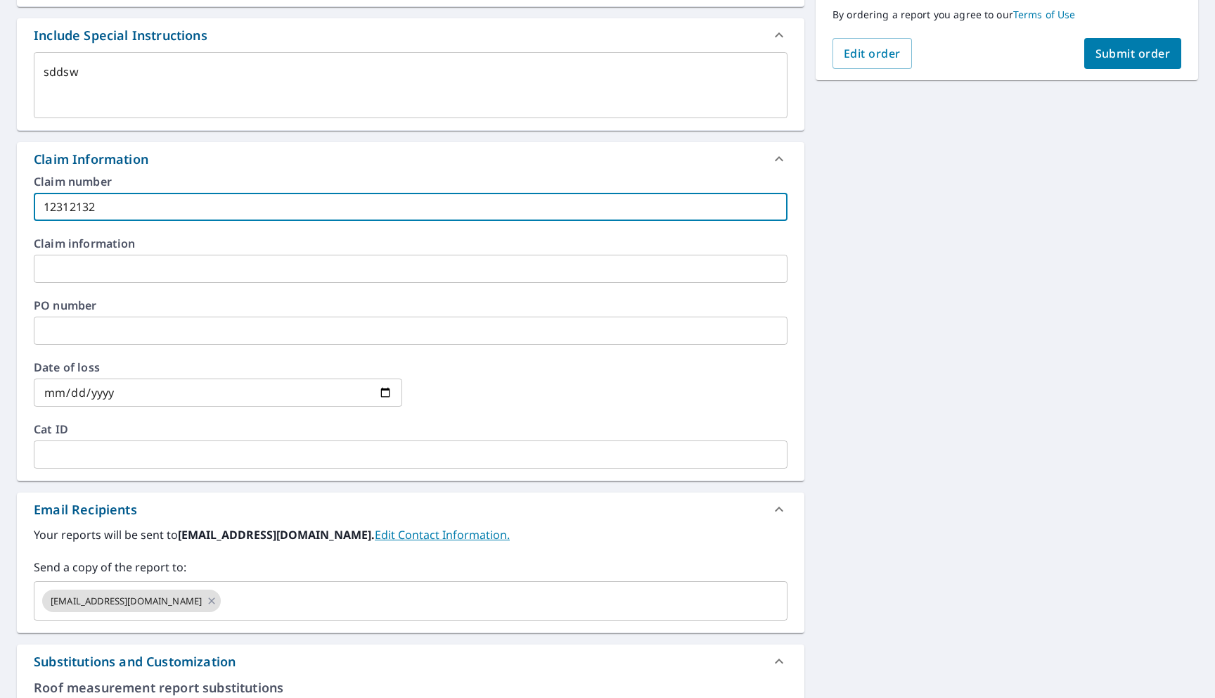
type input "123121321"
type textarea "x"
type input "1231213211"
type textarea "x"
type input "1231213211312"
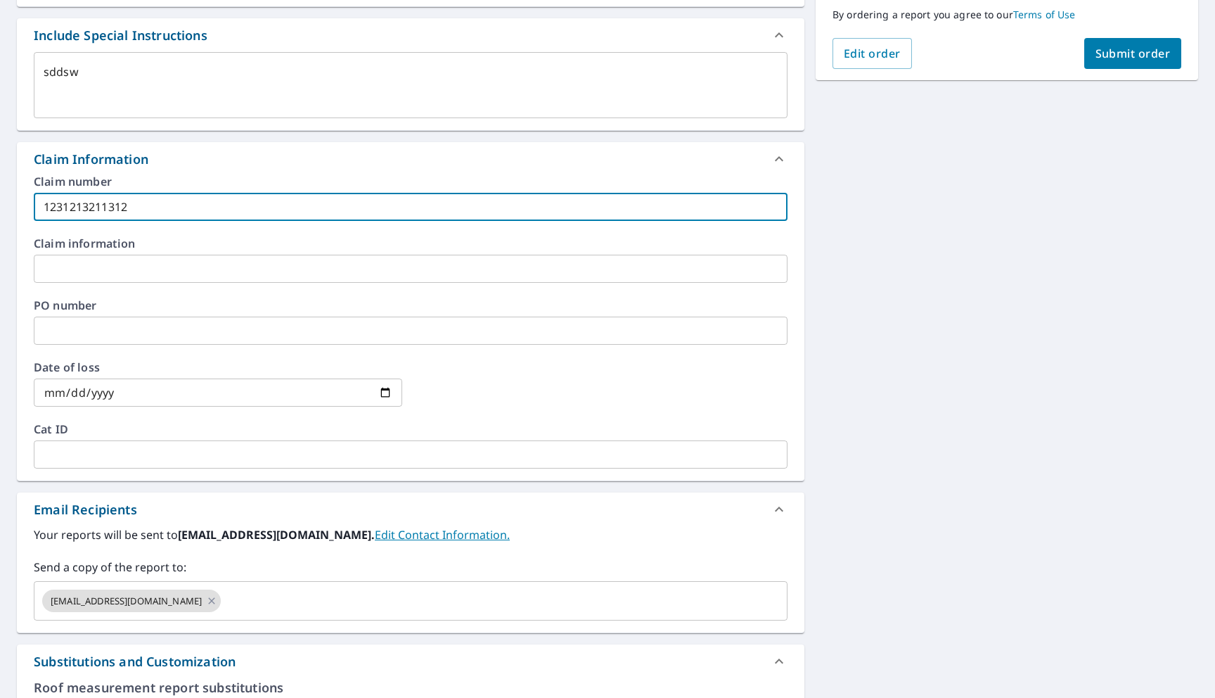
type textarea "x"
type input "1231213211312312"
type textarea "x"
type input "1231213211312312312"
type textarea "x"
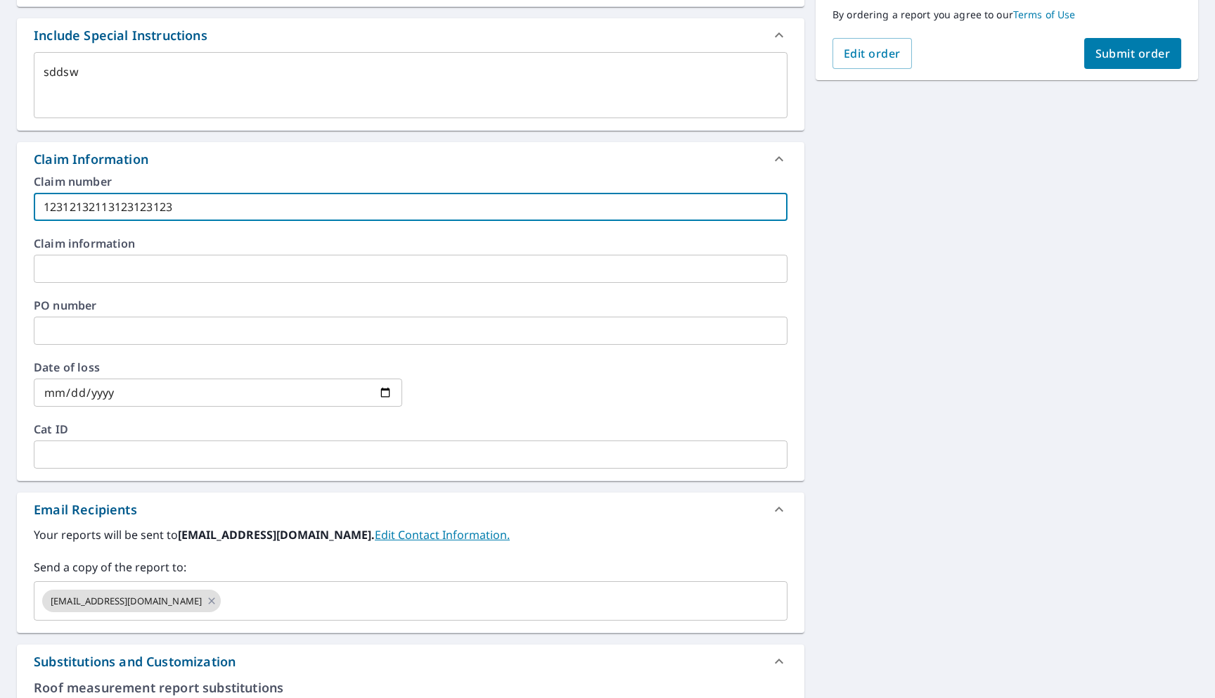
type input "123121321131231231231"
type textarea "x"
type input "12312132113123123123123"
type textarea "x"
type input "123121321131231231231231"
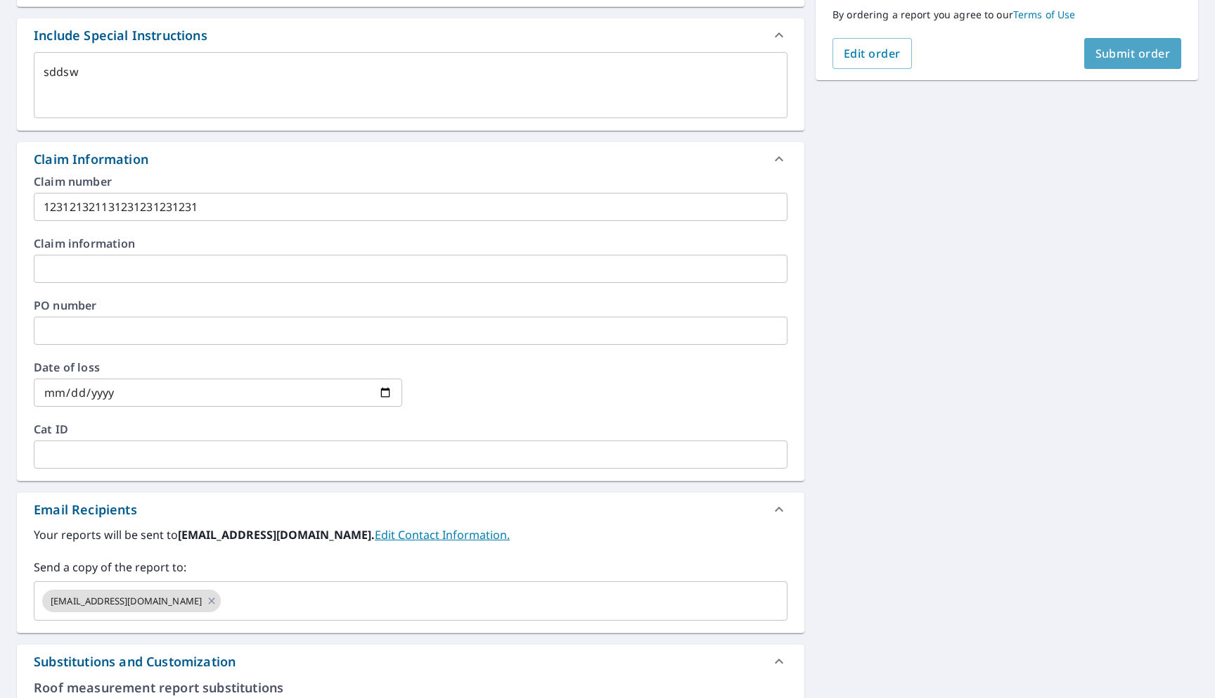
click at [1126, 57] on span "Submit order" at bounding box center [1133, 53] width 75 height 15
type textarea "x"
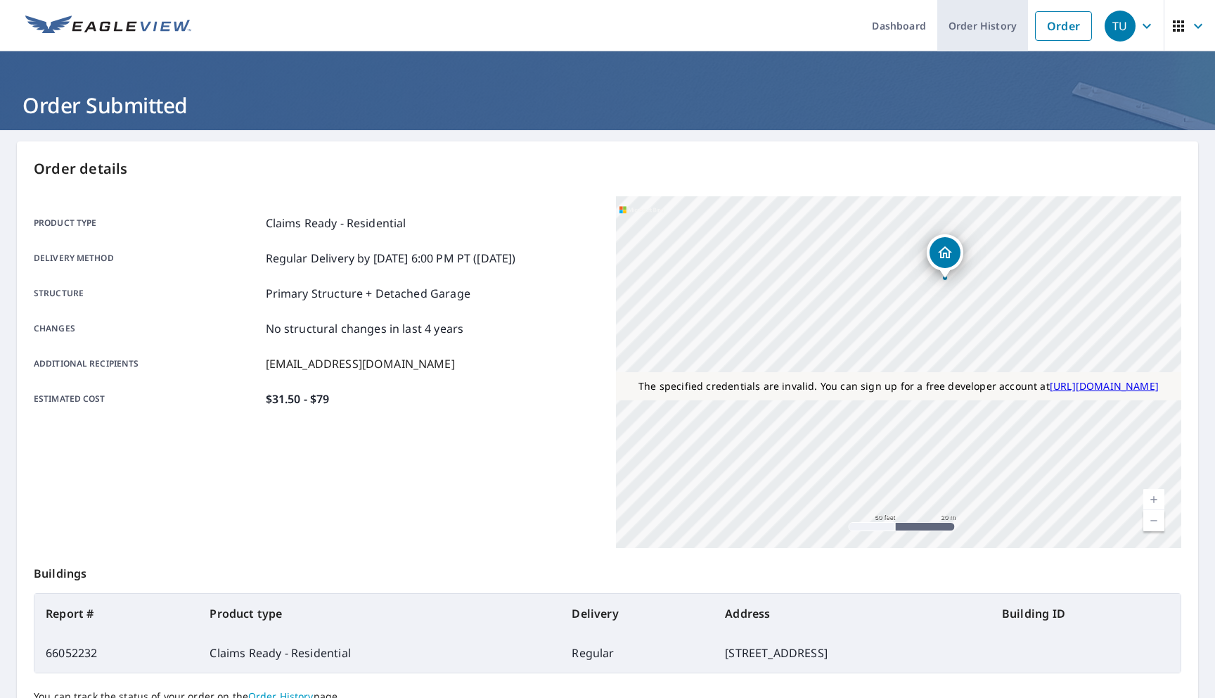
click at [994, 22] on link "Order History" at bounding box center [982, 25] width 91 height 51
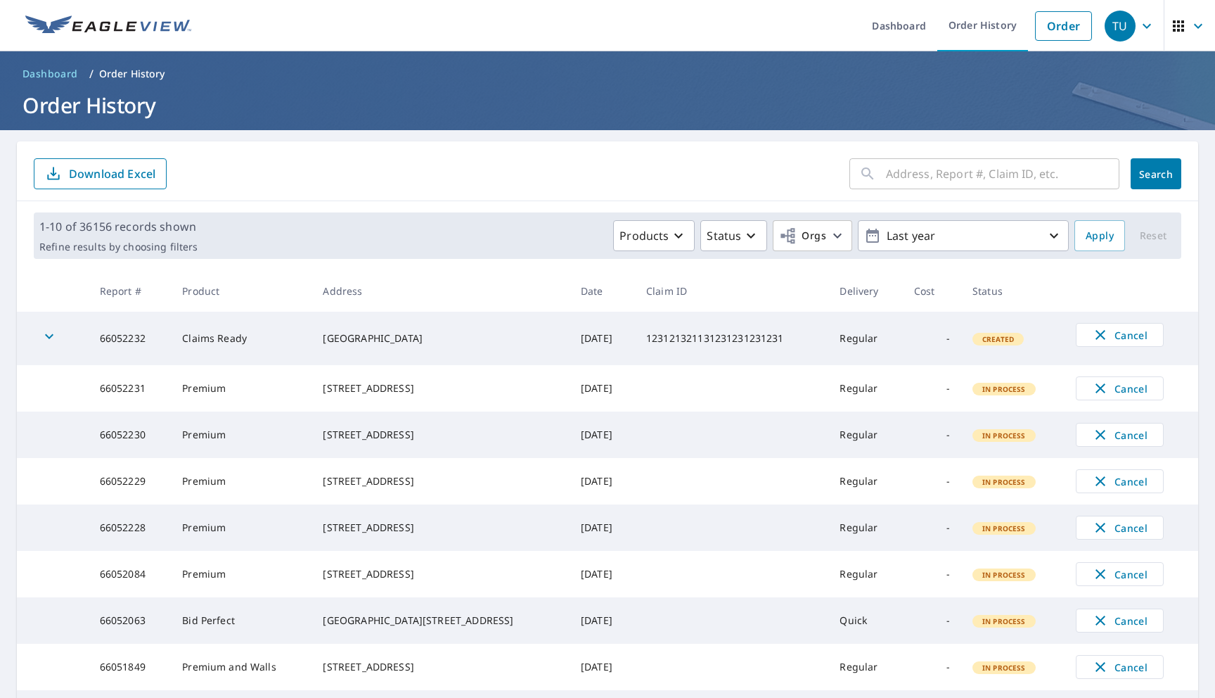
click at [57, 338] on icon "button" at bounding box center [49, 336] width 17 height 17
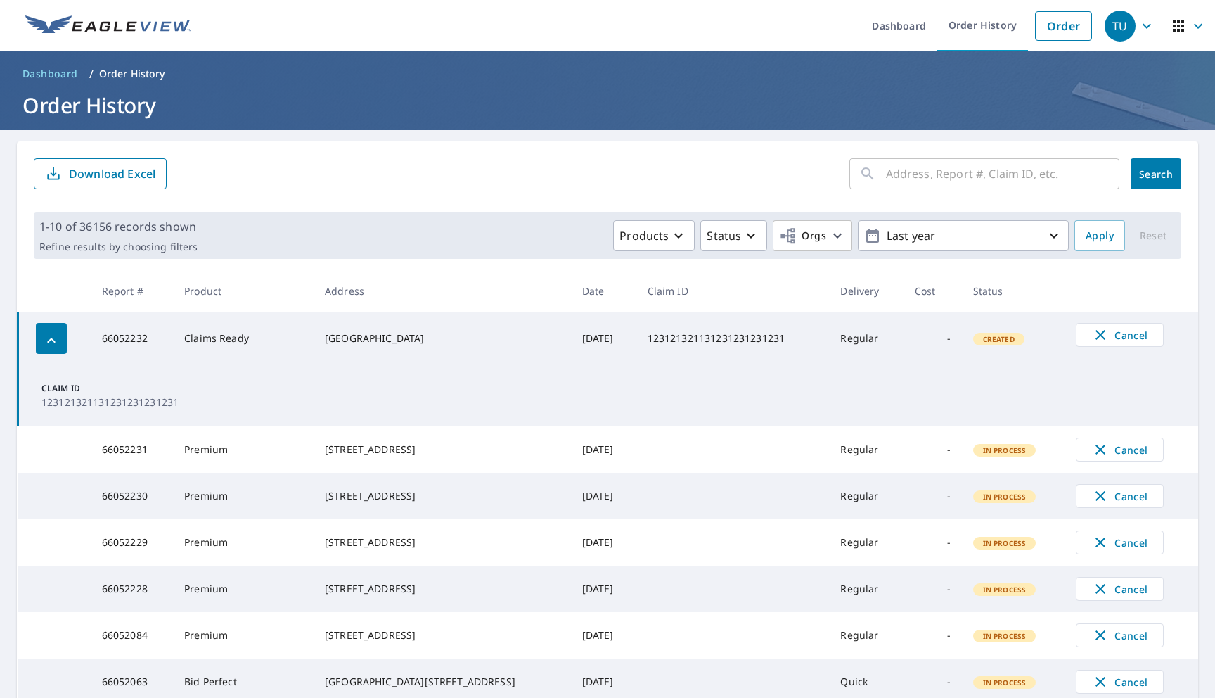
click at [120, 402] on p "123121321131231231231231" at bounding box center [80, 402] width 79 height 15
click at [1063, 15] on link "Order" at bounding box center [1063, 26] width 57 height 30
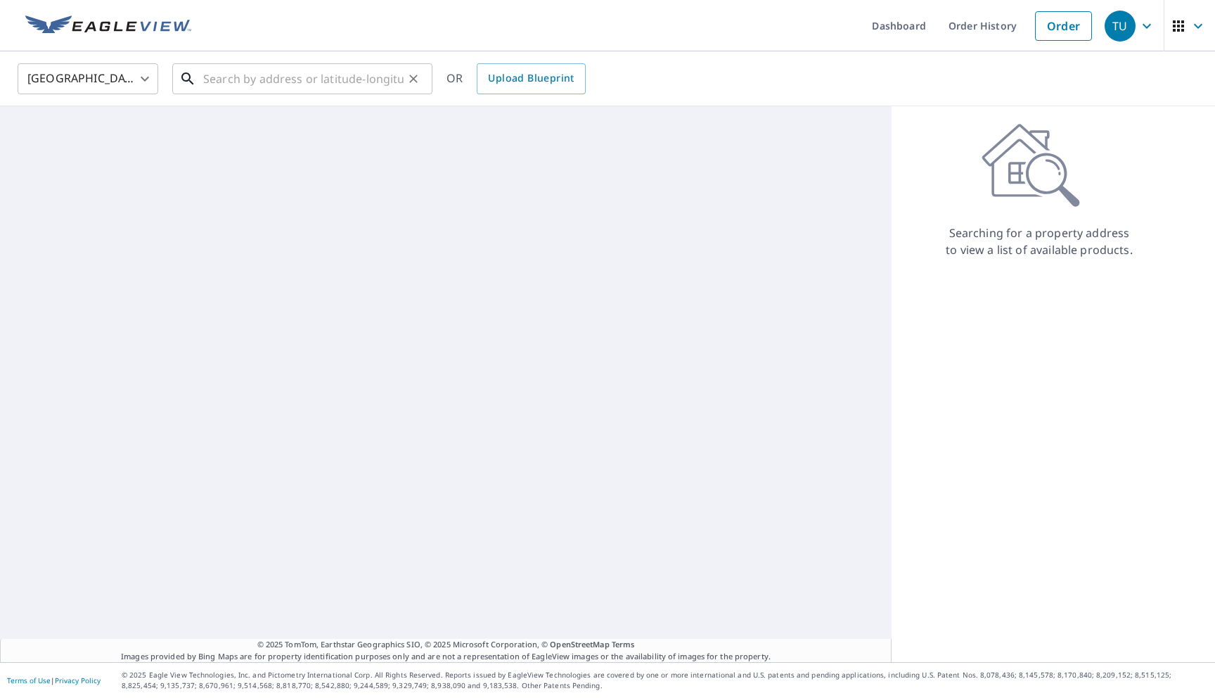
click at [308, 77] on input "text" at bounding box center [303, 78] width 200 height 39
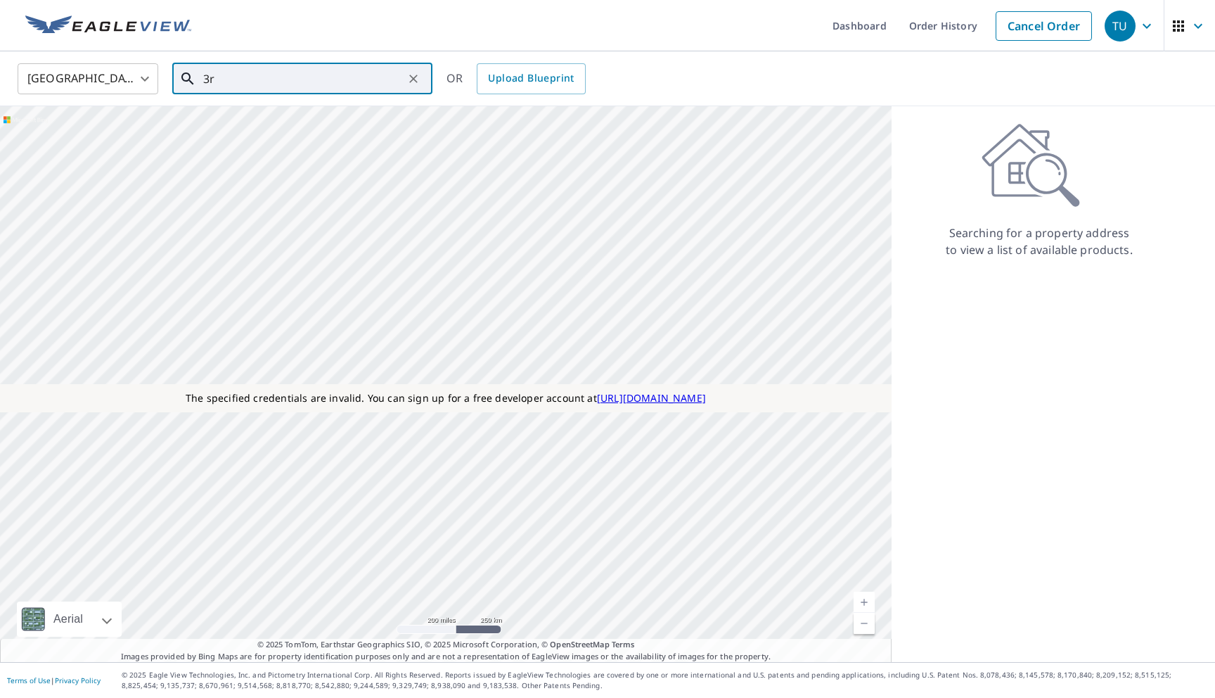
type input "3"
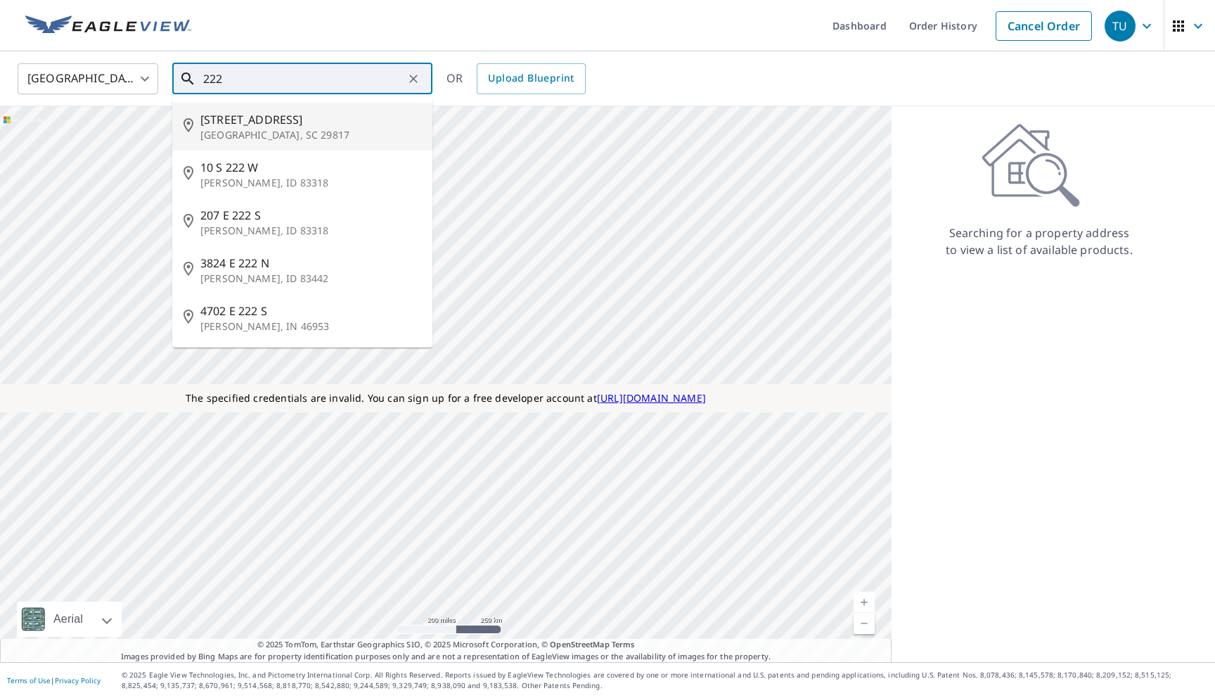
click at [268, 148] on li "[STREET_ADDRESS]" at bounding box center [302, 127] width 260 height 48
type input "[STREET_ADDRESS]"
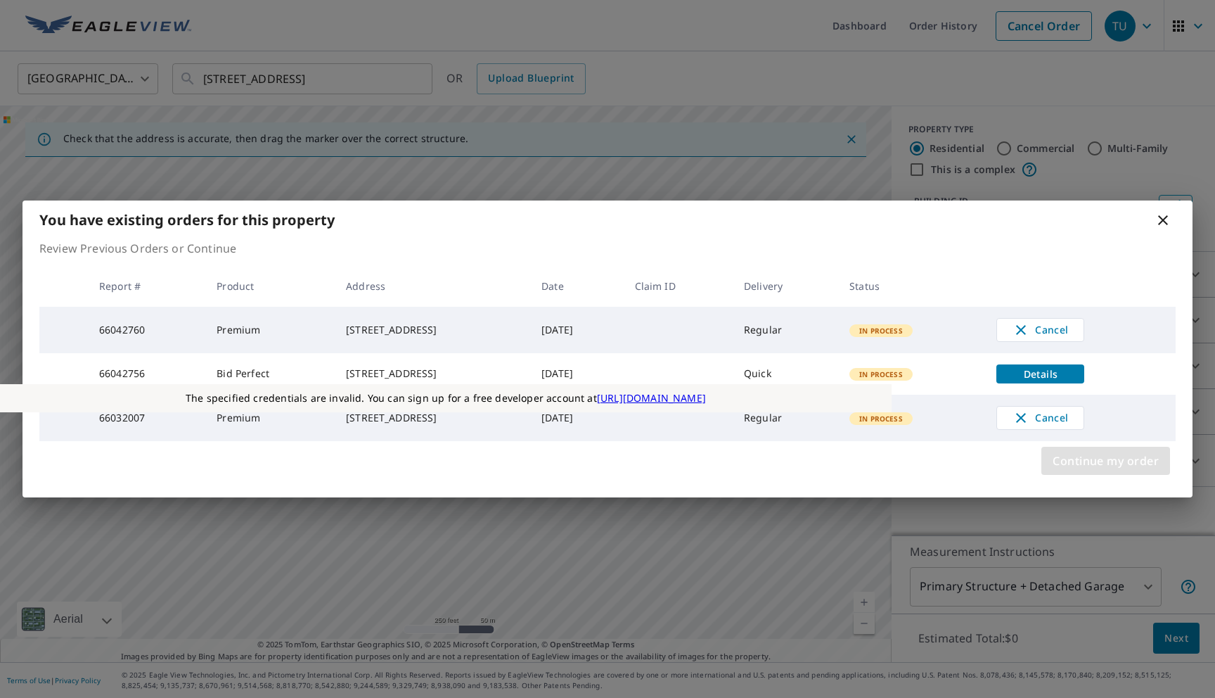
click at [1072, 469] on span "Continue my order" at bounding box center [1106, 461] width 106 height 20
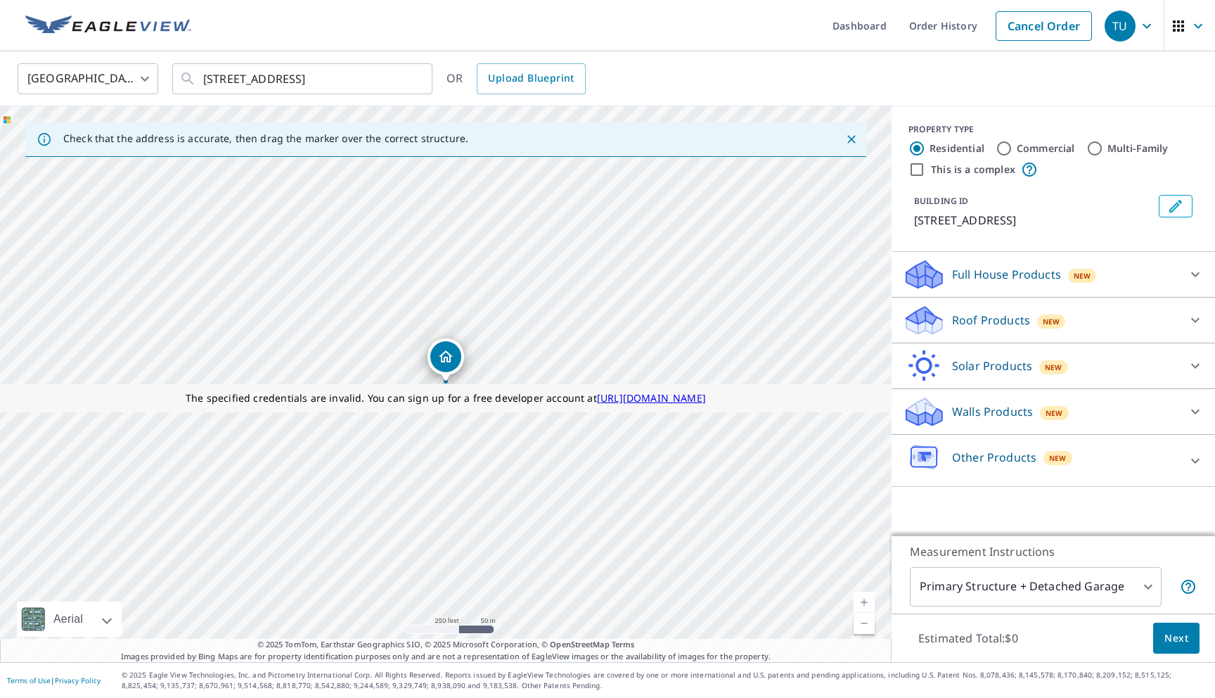
click at [987, 328] on div "Roof Products New" at bounding box center [1041, 320] width 276 height 33
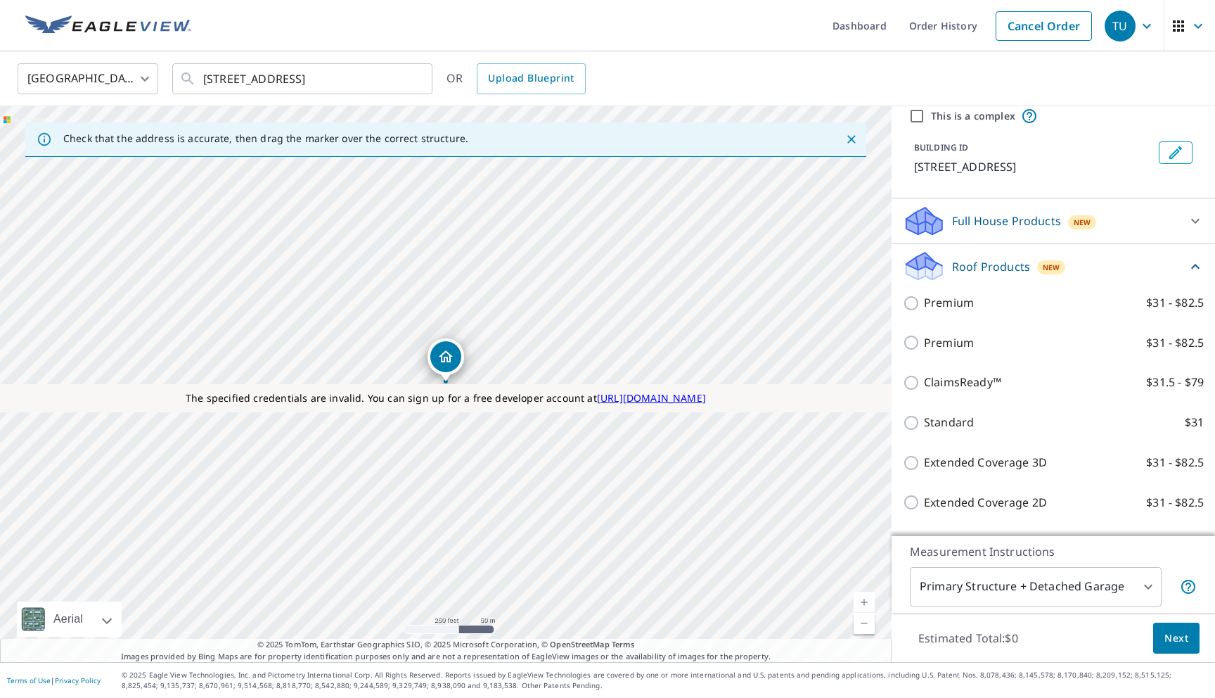
scroll to position [66, 0]
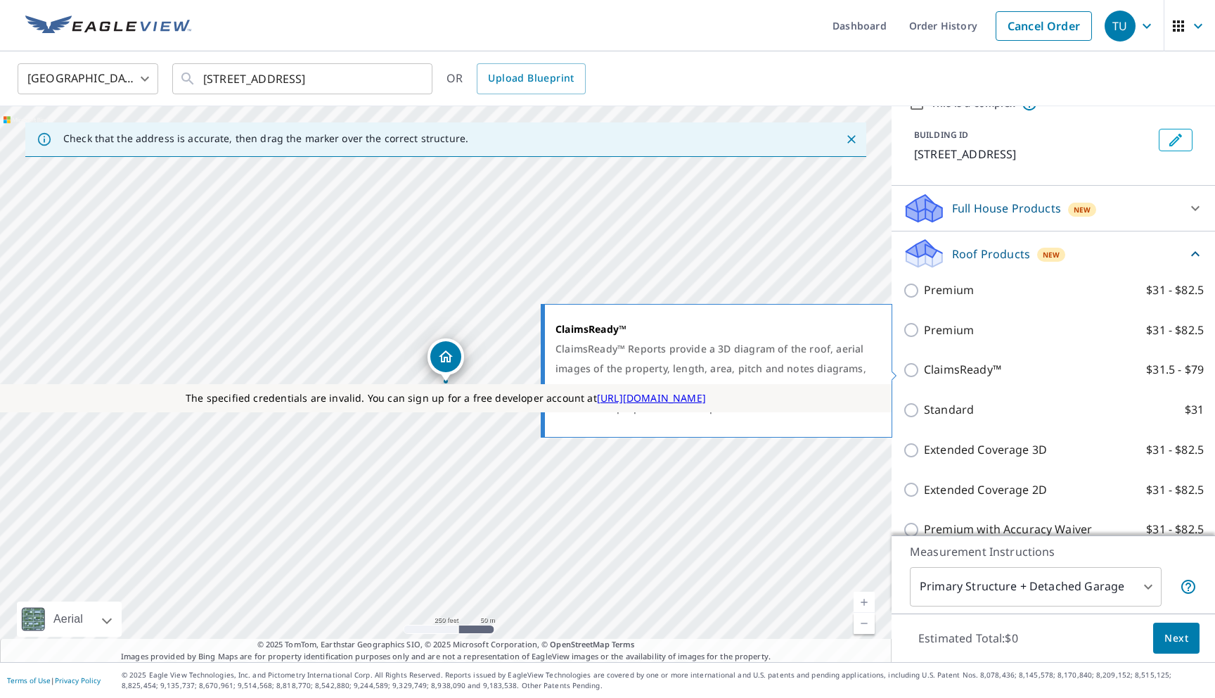
click at [960, 370] on p "ClaimsReady™" at bounding box center [962, 370] width 77 height 18
click at [924, 370] on input "ClaimsReady™ $31.5 - $79" at bounding box center [913, 369] width 21 height 17
checkbox input "true"
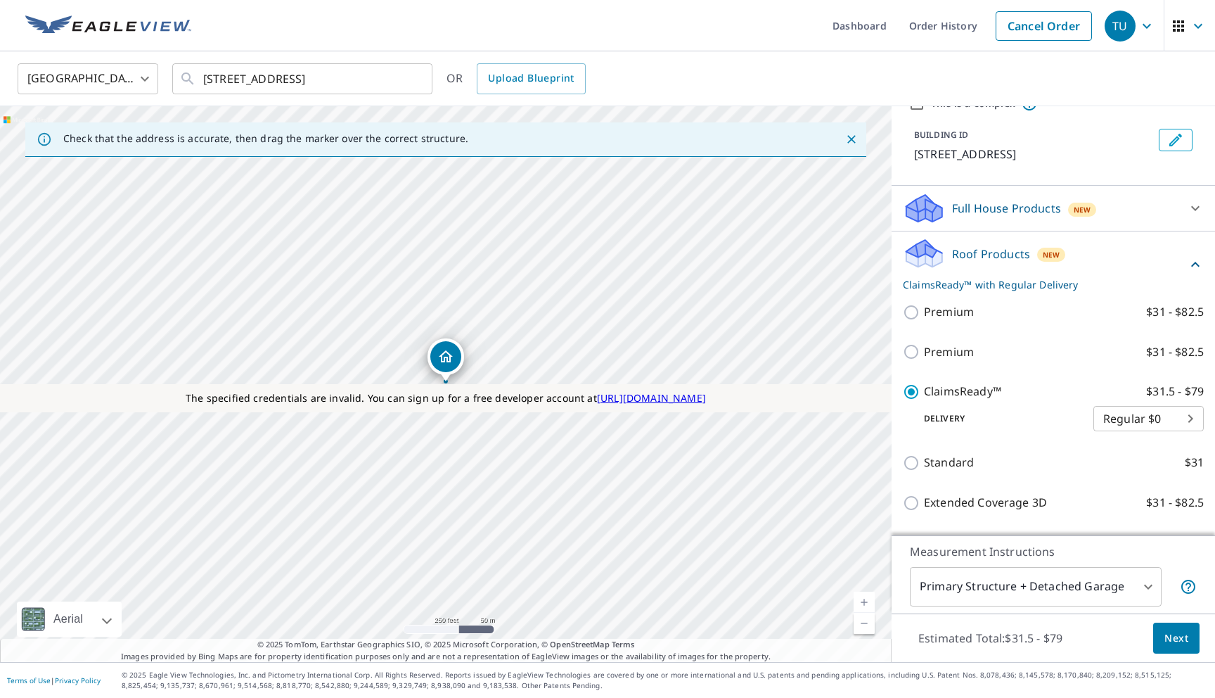
click at [1172, 639] on span "Next" at bounding box center [1177, 638] width 24 height 18
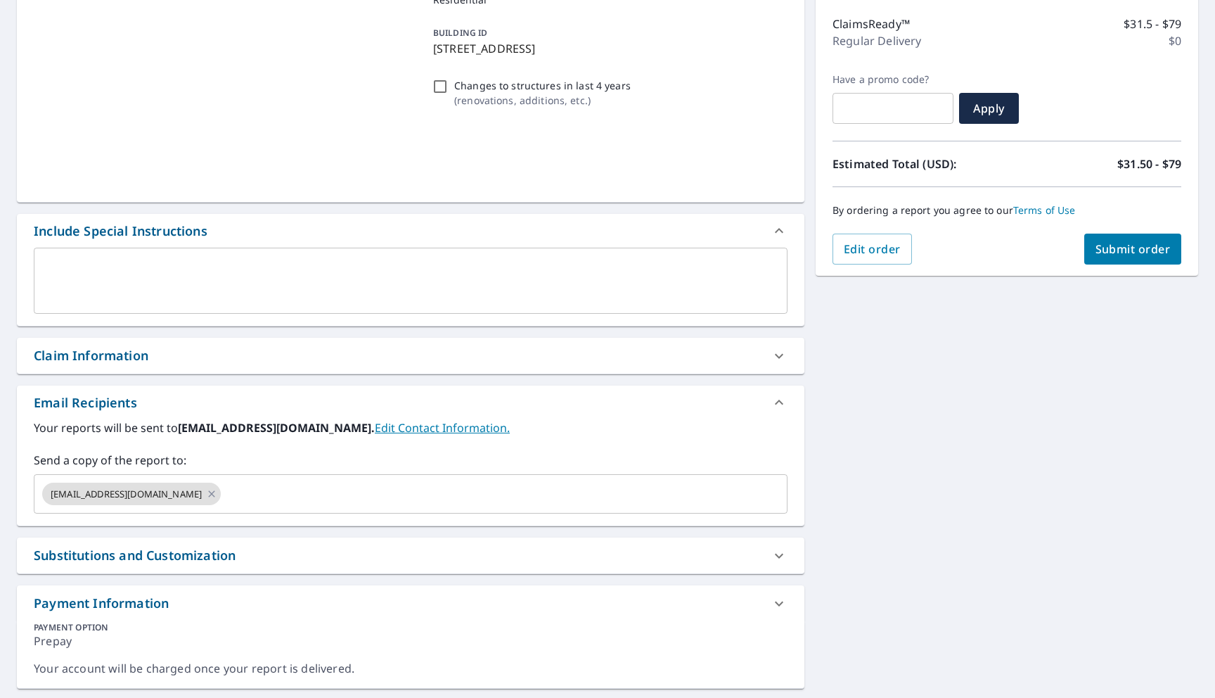
scroll to position [199, 0]
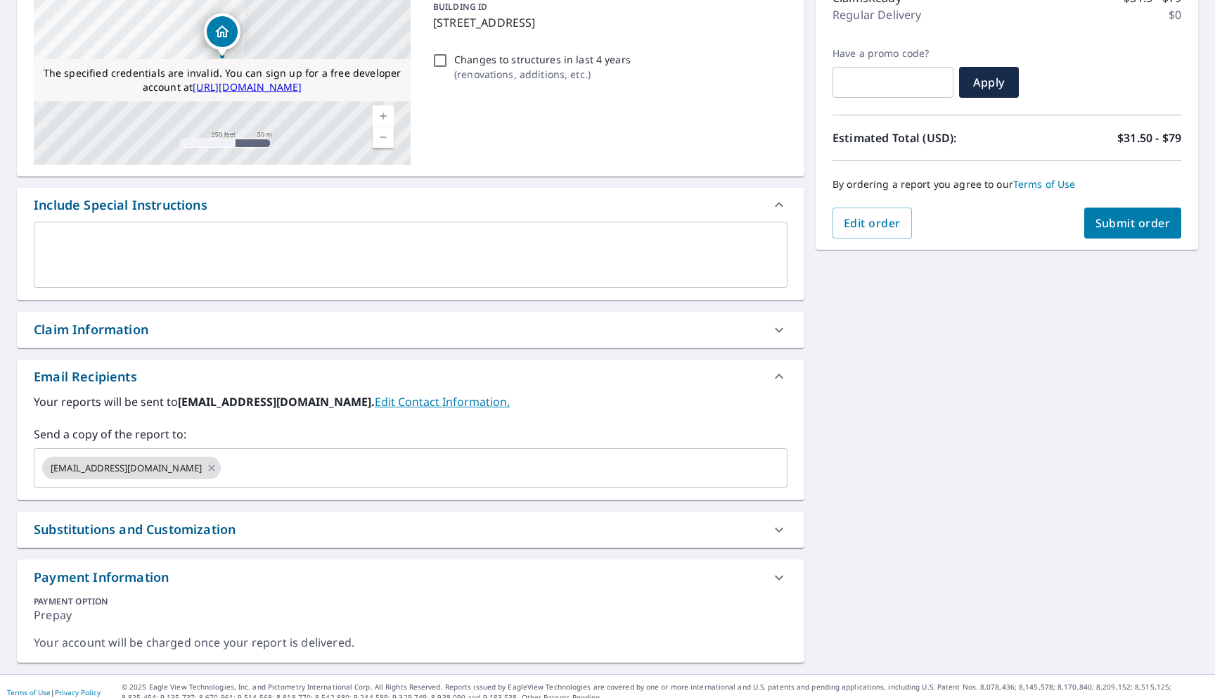
click at [248, 339] on div "Claim Information" at bounding box center [411, 330] width 788 height 36
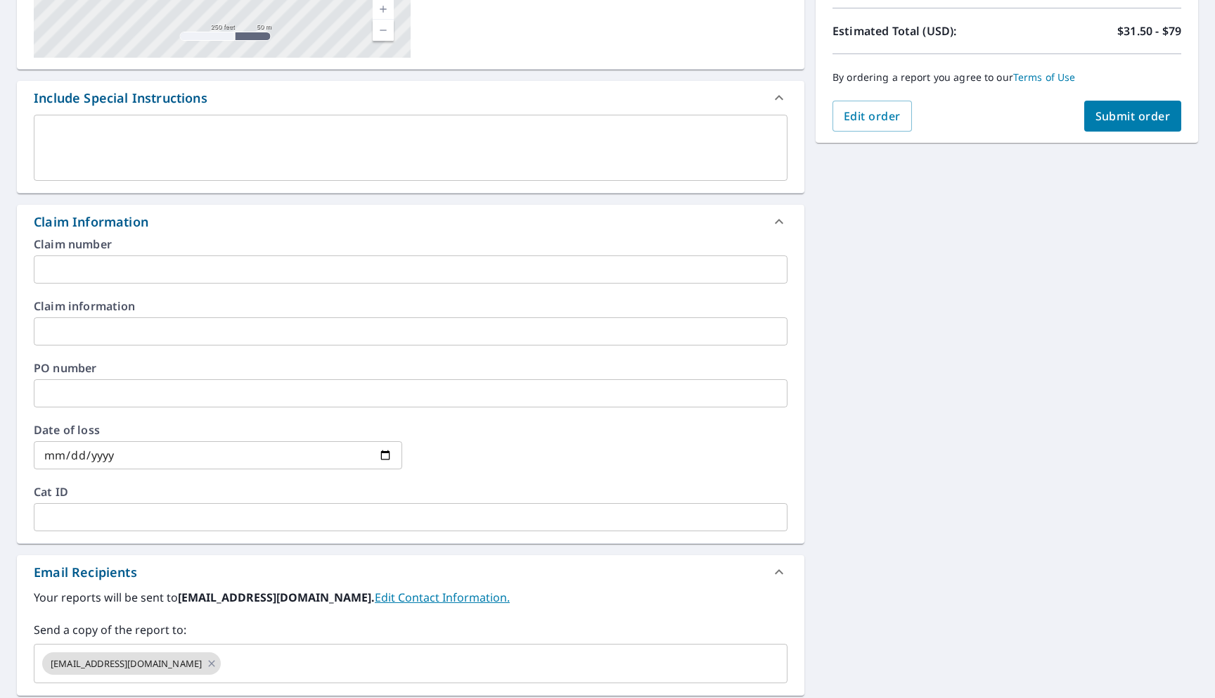
scroll to position [316, 0]
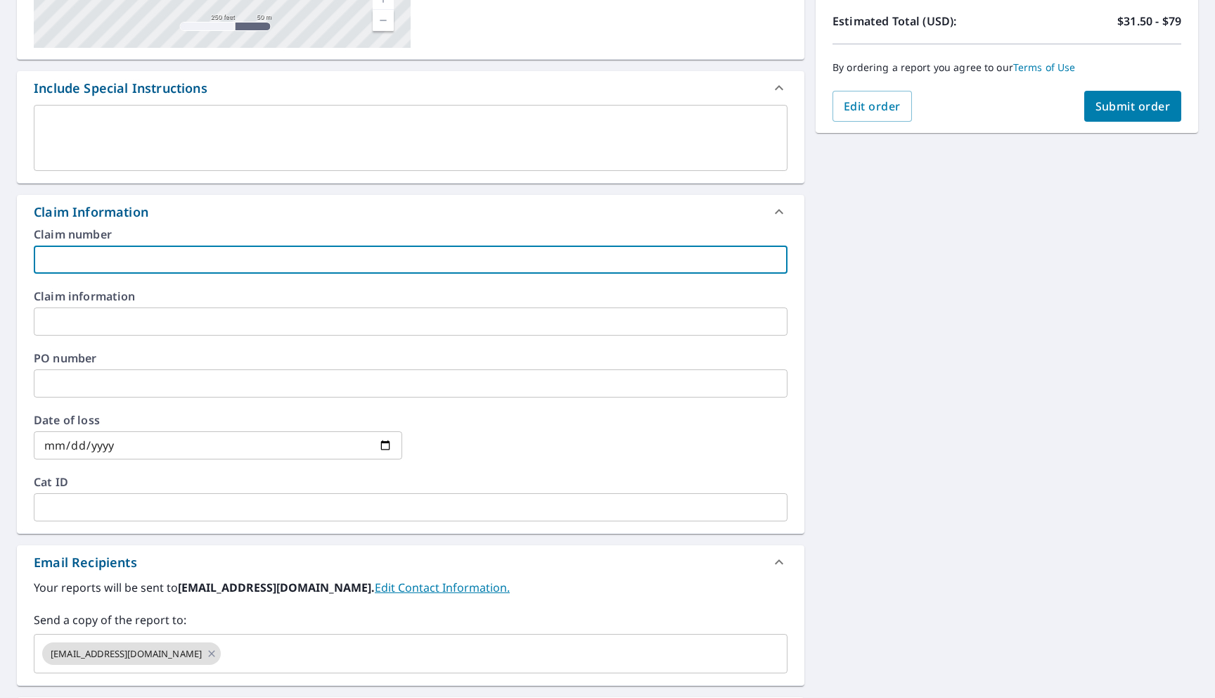
click at [172, 267] on input "text" at bounding box center [411, 259] width 754 height 28
type input "w"
type input "214212141414141"
click at [121, 330] on input "text" at bounding box center [411, 321] width 754 height 28
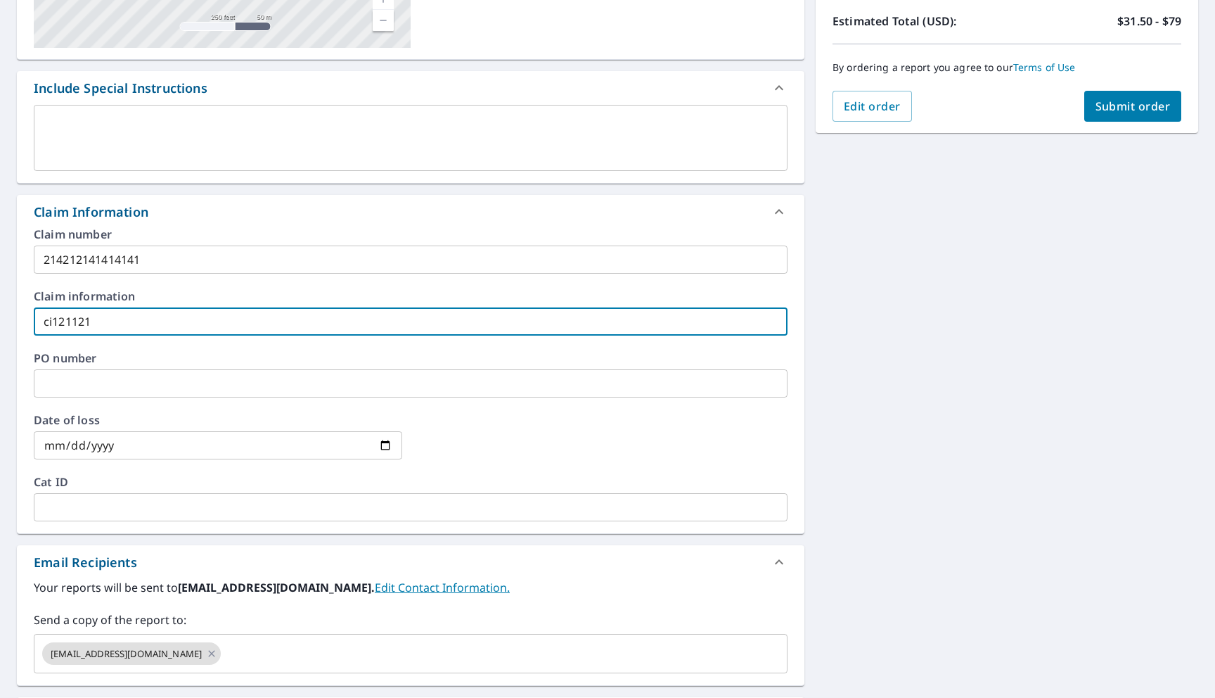
type input "ci121121"
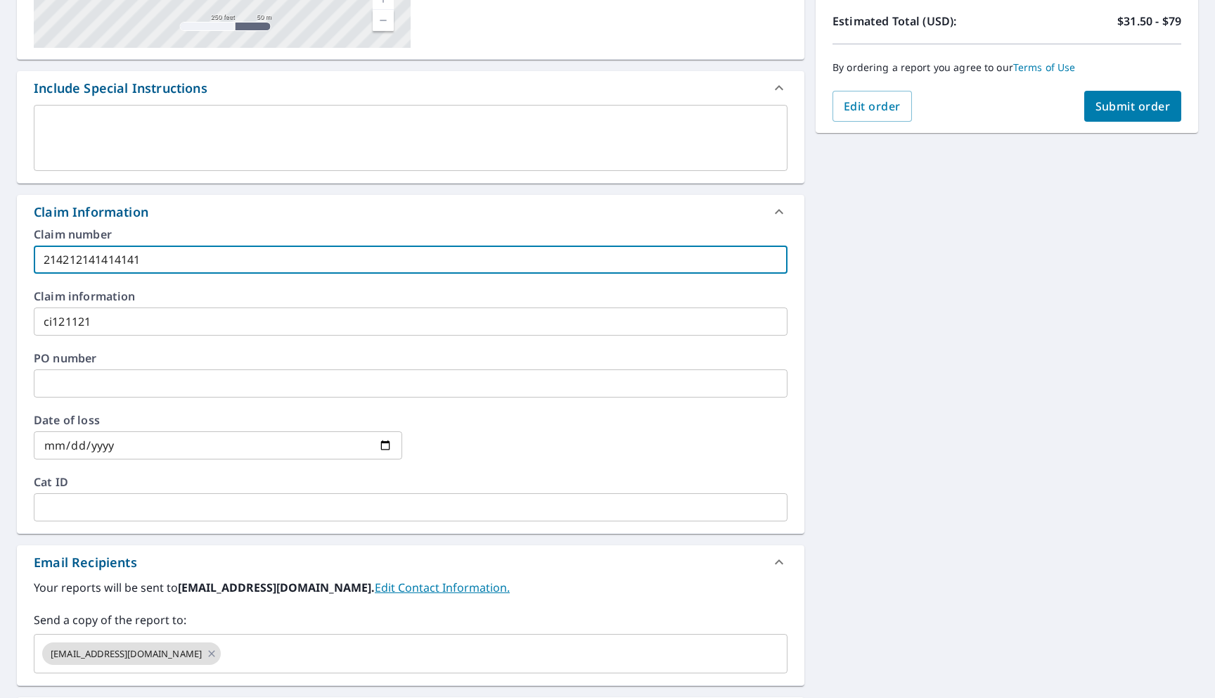
click at [184, 260] on input "214212141414141" at bounding box center [411, 259] width 754 height 28
click at [165, 254] on input "214212141414141" at bounding box center [411, 259] width 754 height 28
type input "2142121414141411111"
click at [126, 382] on input "text" at bounding box center [411, 383] width 754 height 28
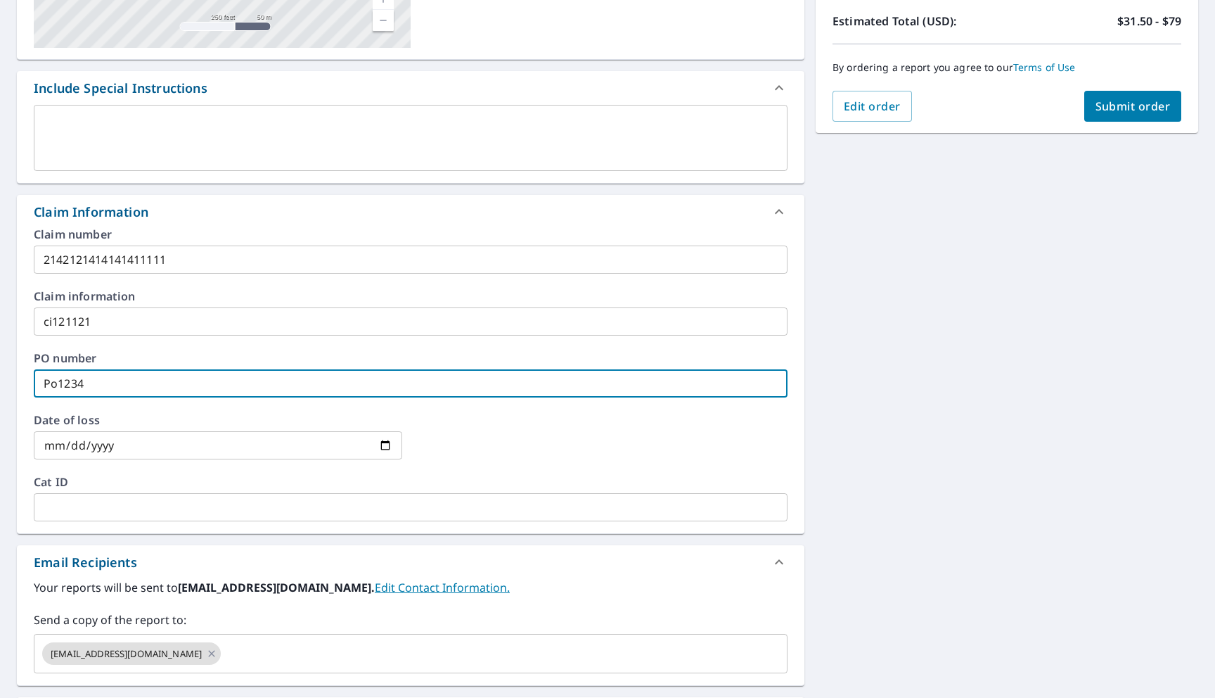
type input "Po1234"
click at [1132, 104] on span "Submit order" at bounding box center [1133, 105] width 75 height 15
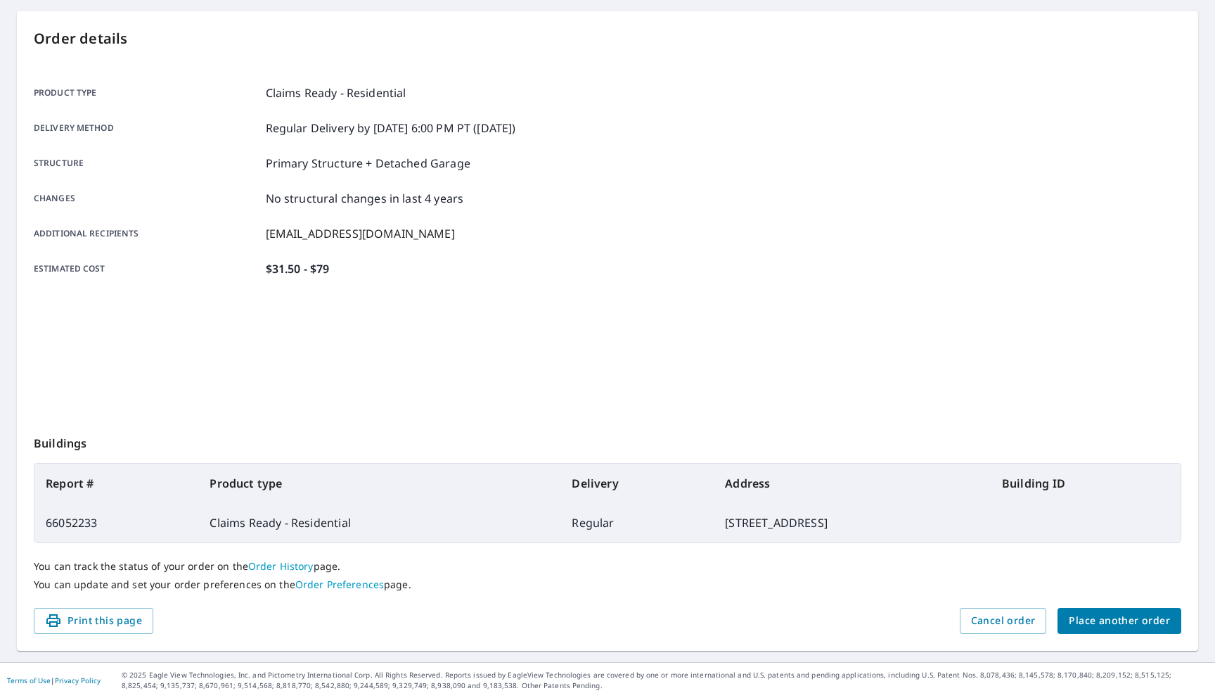
scroll to position [129, 0]
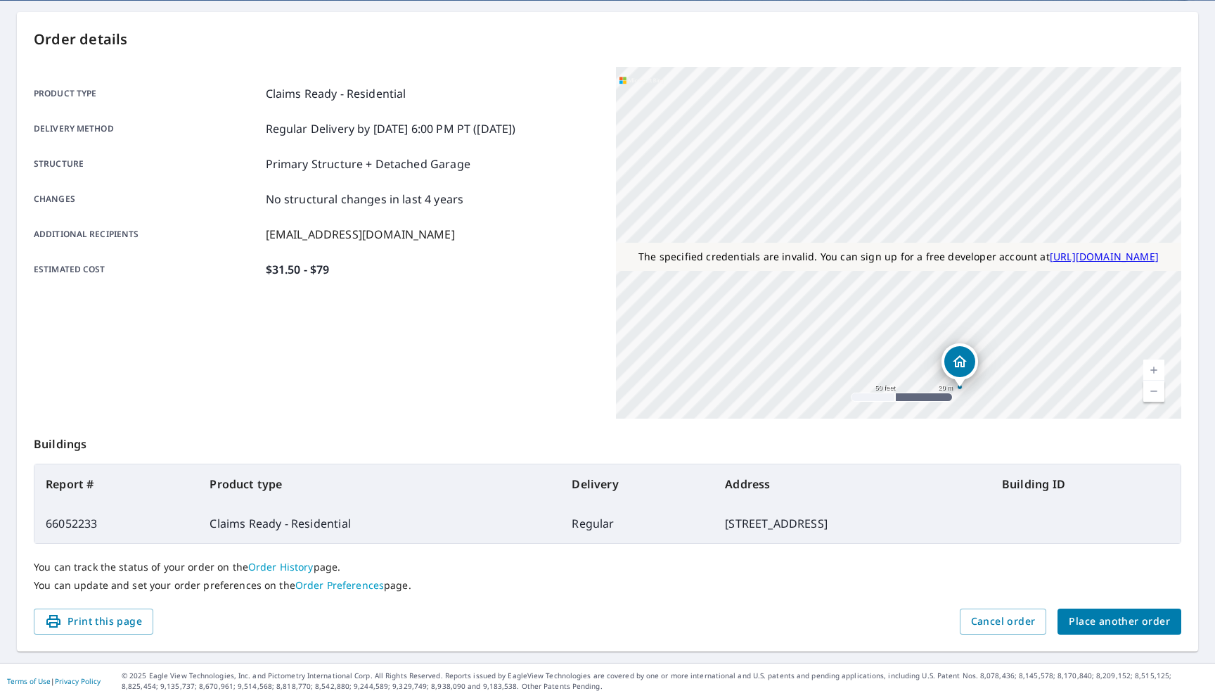
click at [297, 568] on link "Order History" at bounding box center [280, 566] width 65 height 13
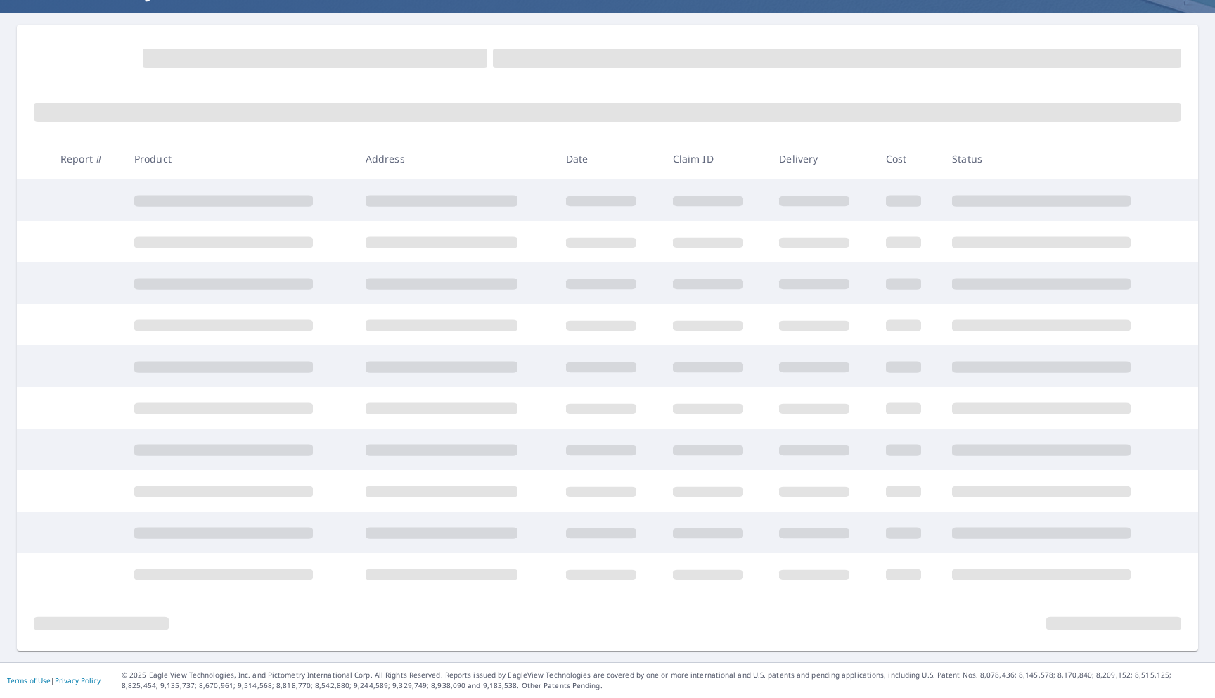
scroll to position [129, 0]
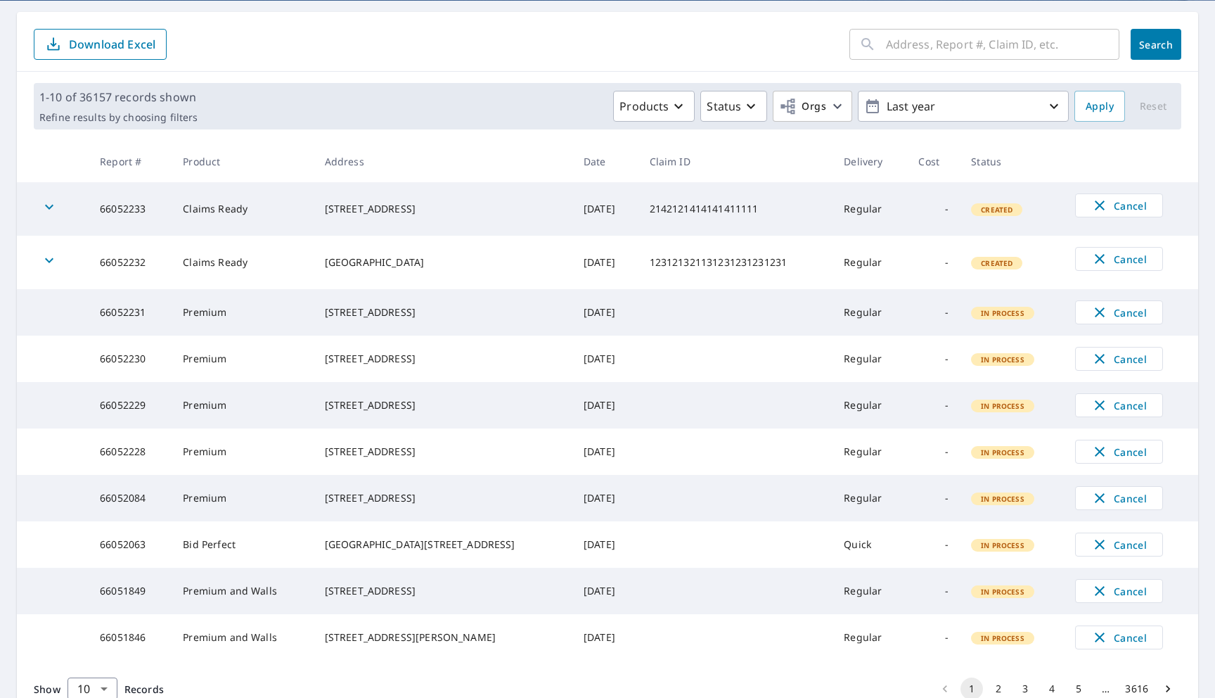
click at [44, 214] on icon "button" at bounding box center [49, 206] width 17 height 17
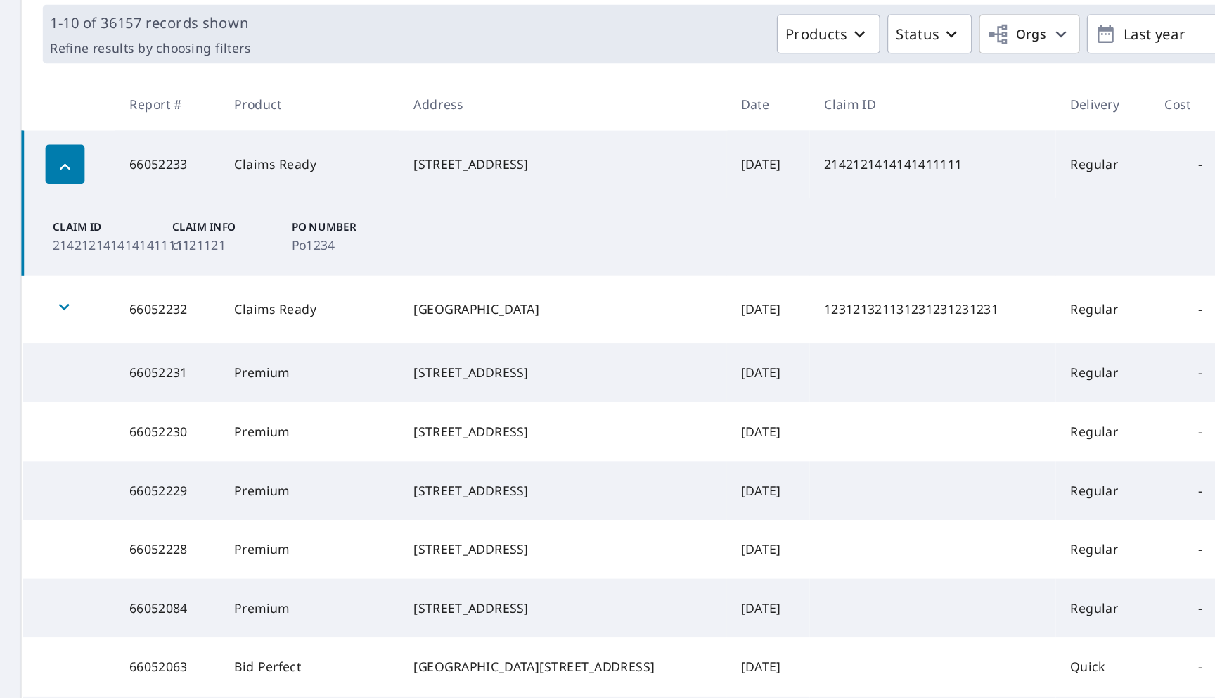
scroll to position [0, 0]
